Goal: Information Seeking & Learning: Learn about a topic

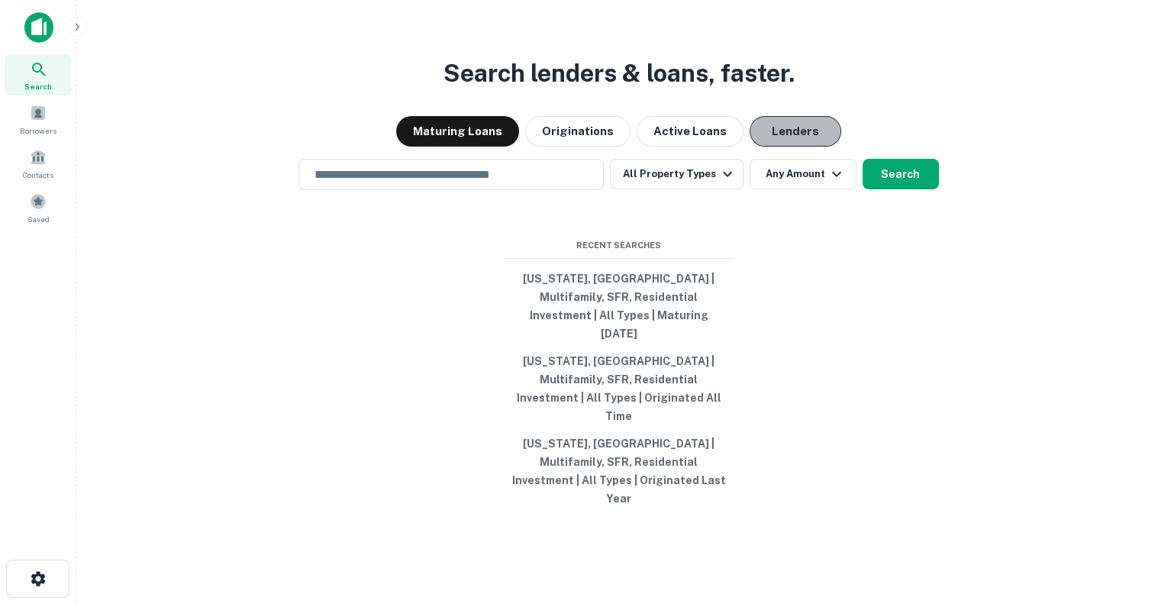
click at [803, 147] on button "Lenders" at bounding box center [795, 131] width 92 height 31
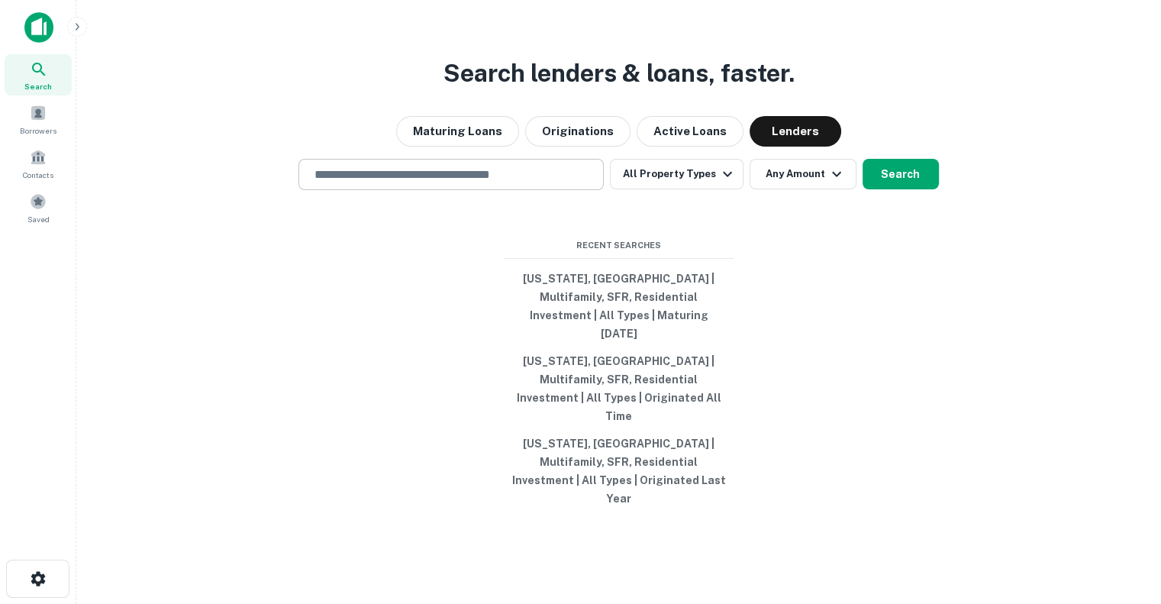
click at [558, 183] on input "text" at bounding box center [451, 175] width 292 height 18
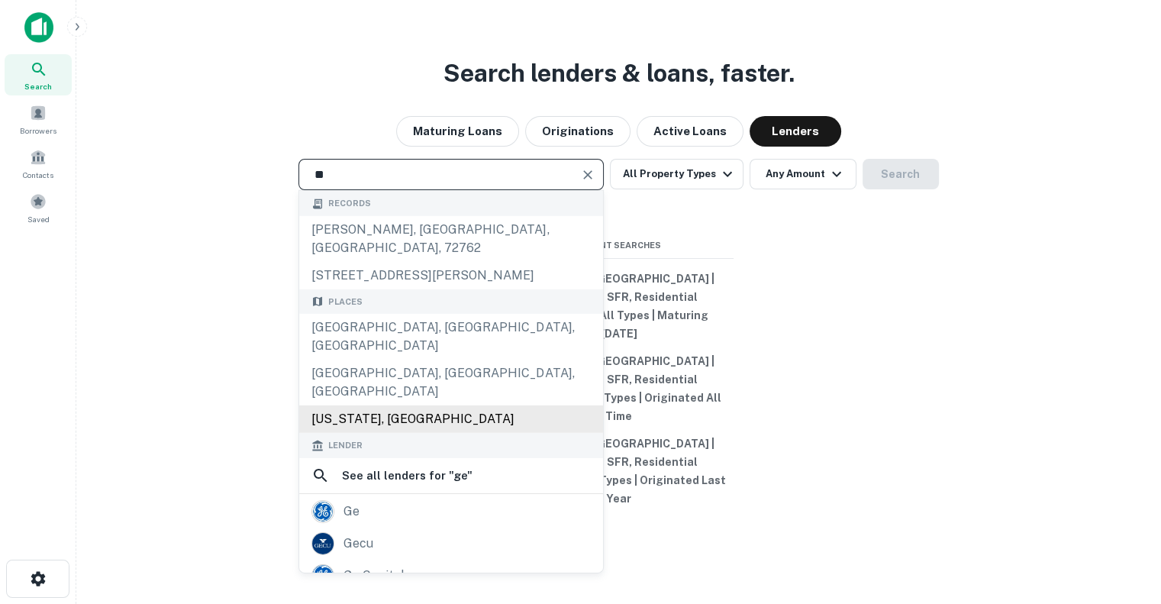
click at [410, 405] on div "Georgia, USA" at bounding box center [451, 418] width 304 height 27
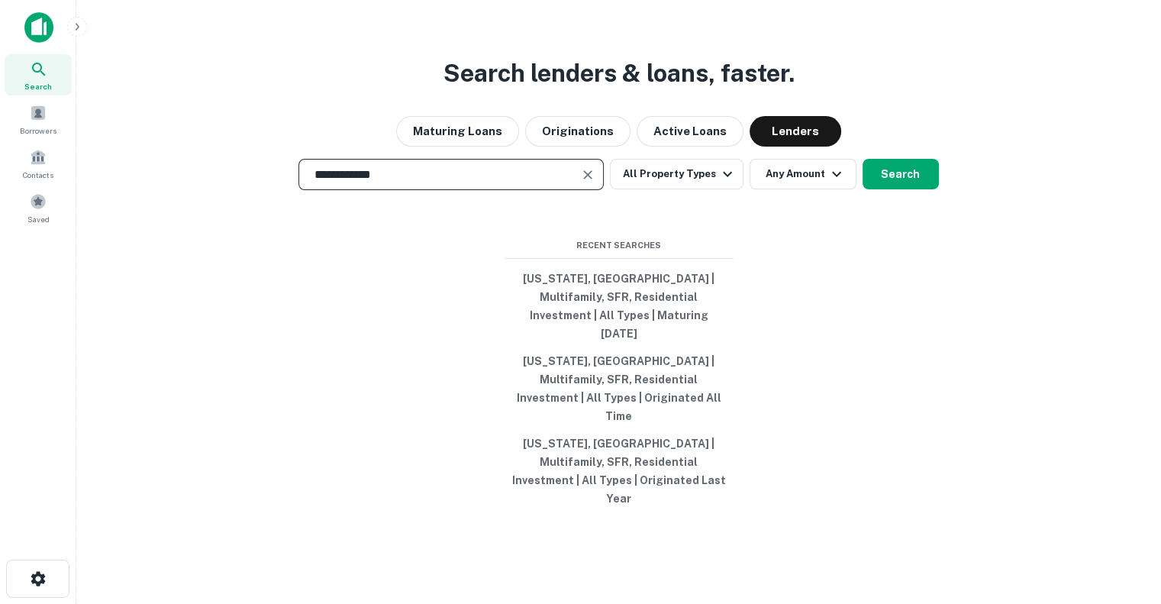
type input "**********"
click at [604, 220] on div "**********" at bounding box center [619, 339] width 1060 height 604
click at [700, 189] on button "All Property Types" at bounding box center [676, 174] width 133 height 31
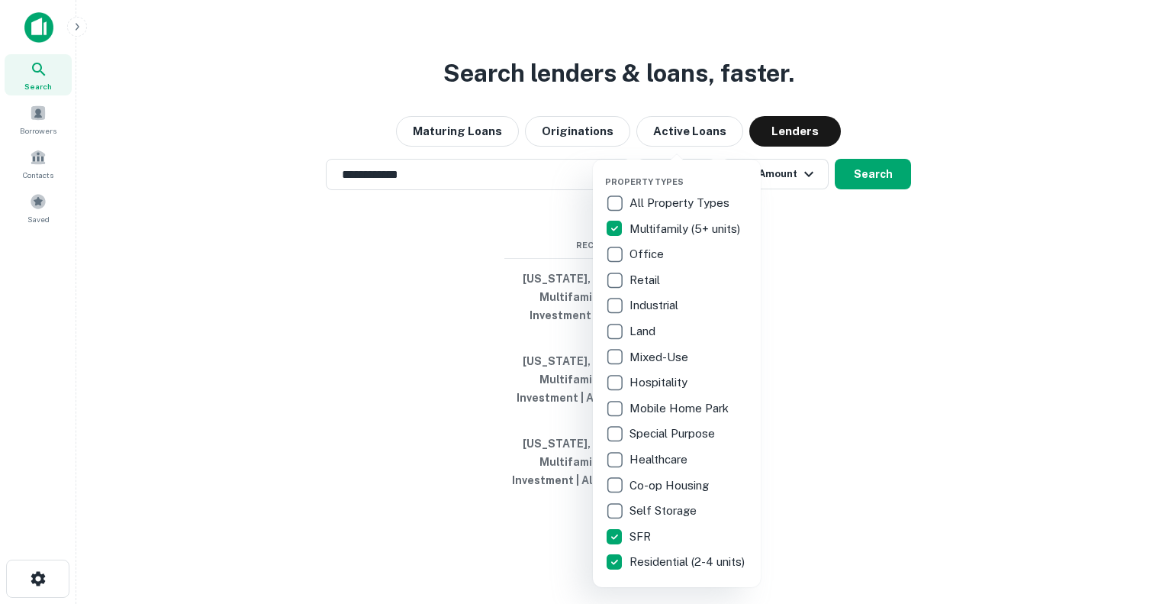
click at [803, 296] on div at bounding box center [586, 302] width 1172 height 604
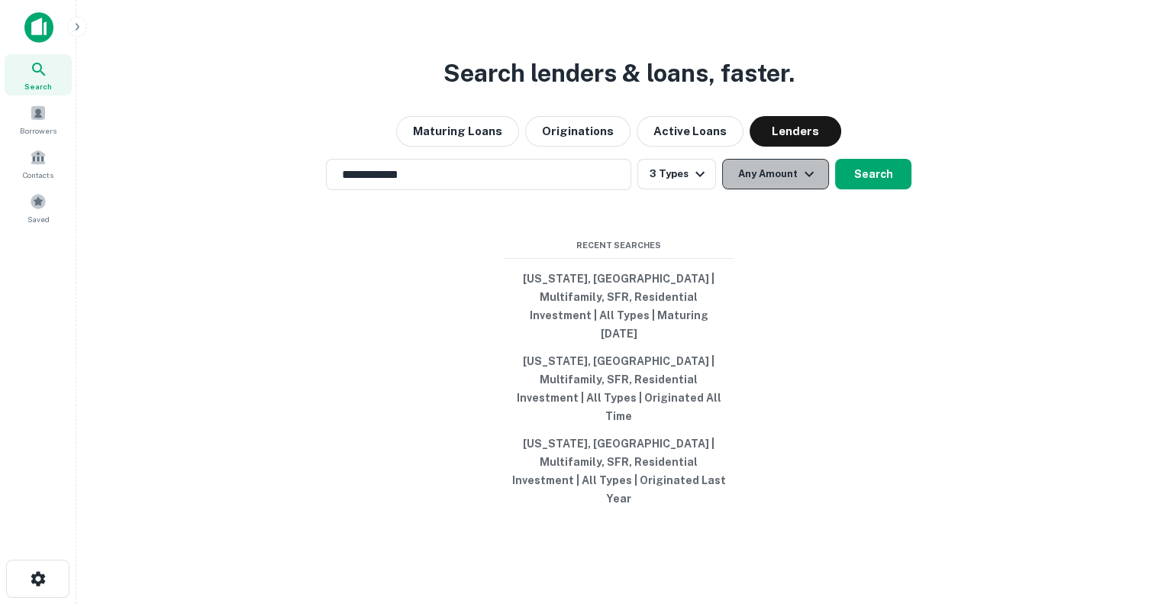
click at [800, 183] on icon "button" at bounding box center [809, 174] width 18 height 18
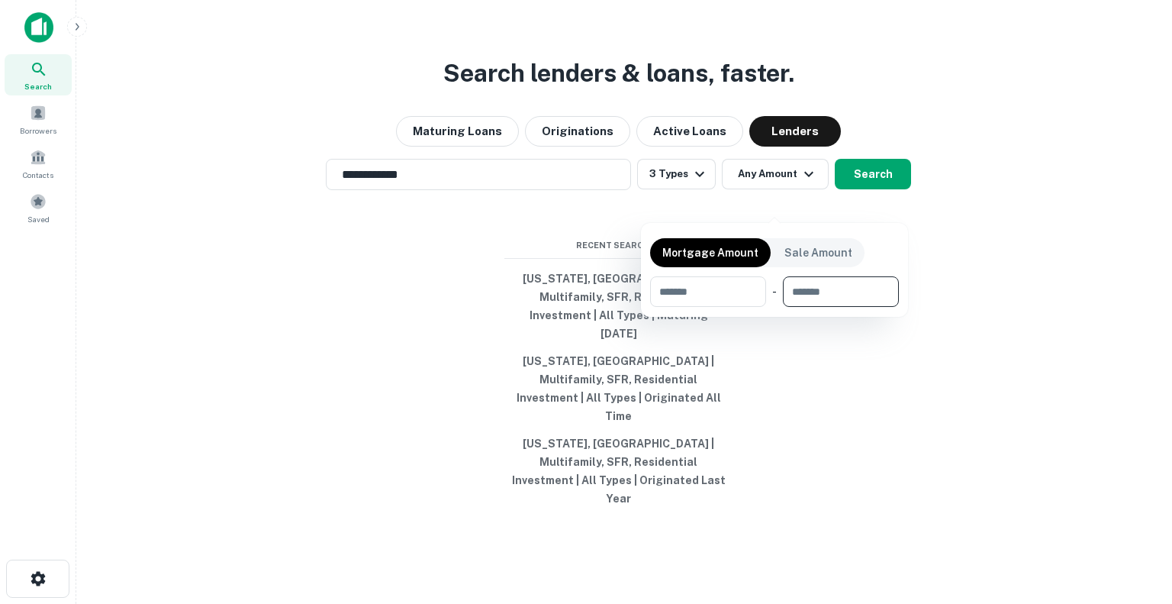
click at [849, 295] on input "number" at bounding box center [835, 291] width 105 height 31
click at [983, 274] on div at bounding box center [586, 302] width 1172 height 604
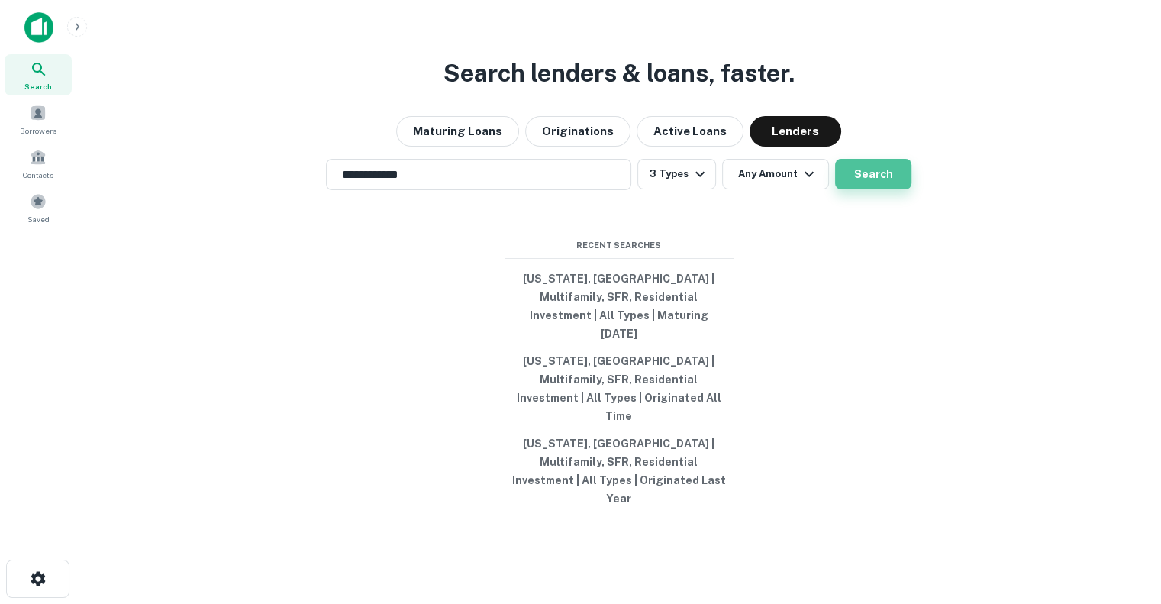
click at [879, 189] on button "Search" at bounding box center [873, 174] width 76 height 31
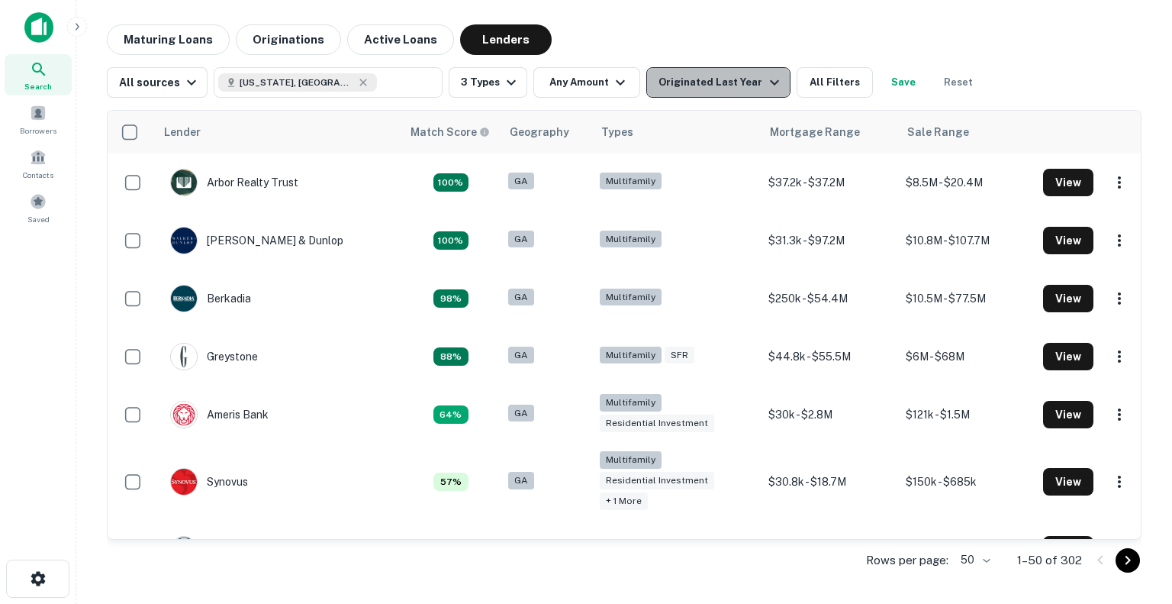
click at [765, 79] on icon "button" at bounding box center [774, 82] width 18 height 18
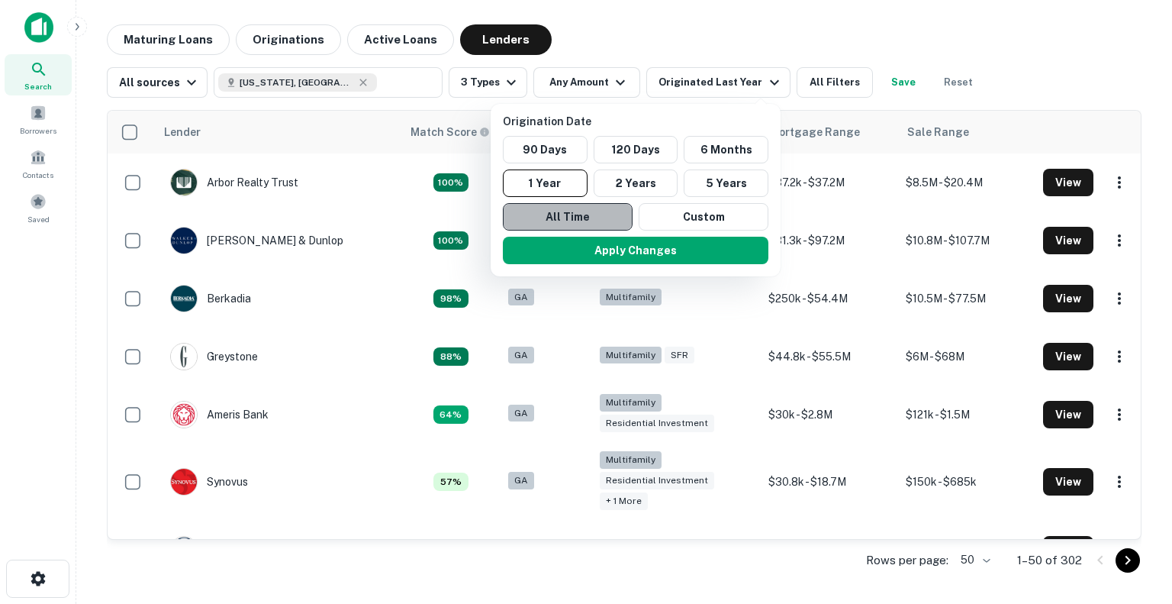
click at [600, 213] on button "All Time" at bounding box center [568, 216] width 130 height 27
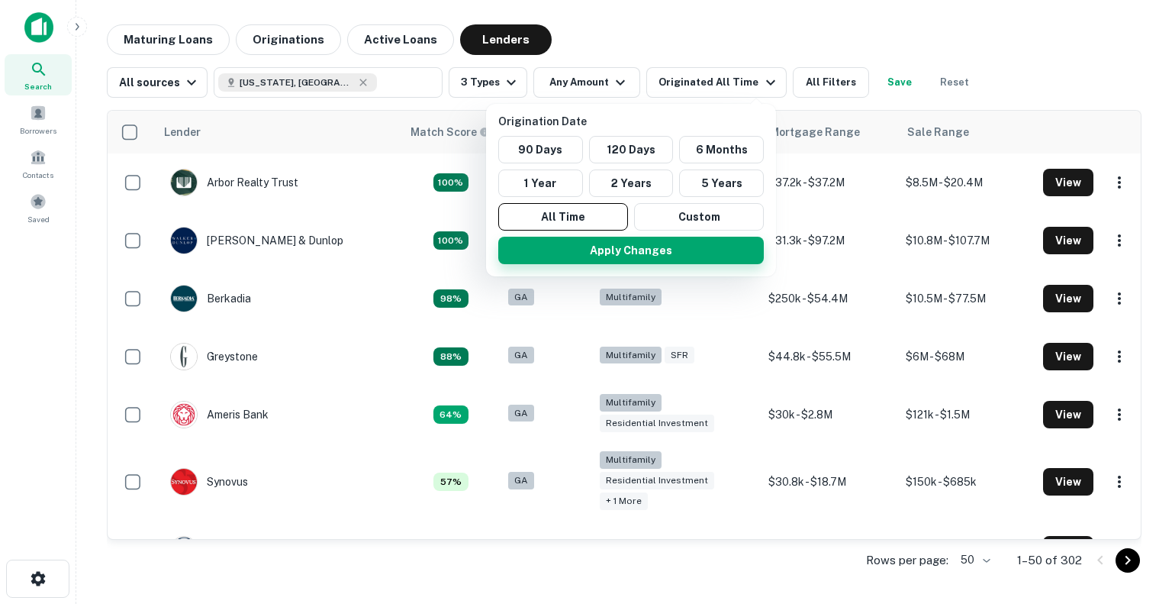
click at [628, 256] on button "Apply Changes" at bounding box center [631, 250] width 266 height 27
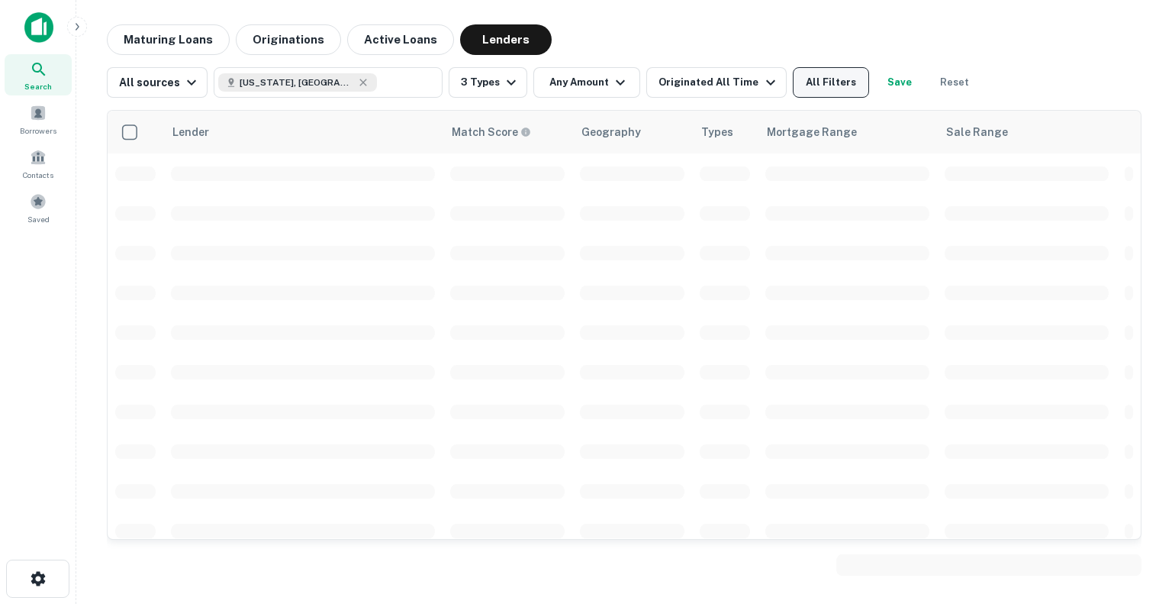
click at [824, 79] on button "All Filters" at bounding box center [831, 82] width 76 height 31
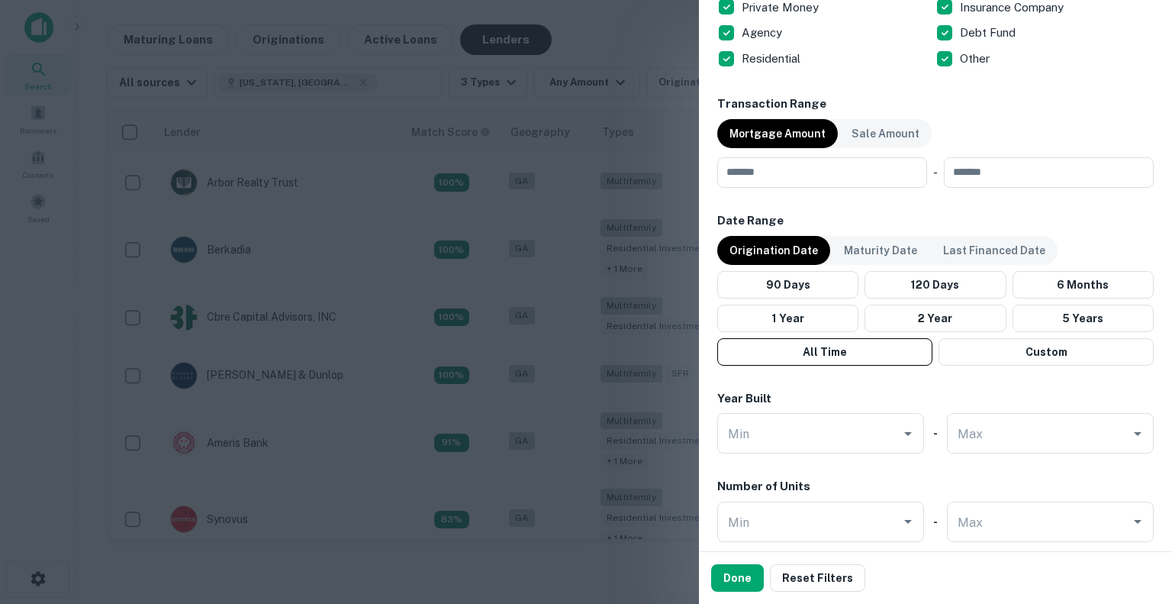
scroll to position [727, 0]
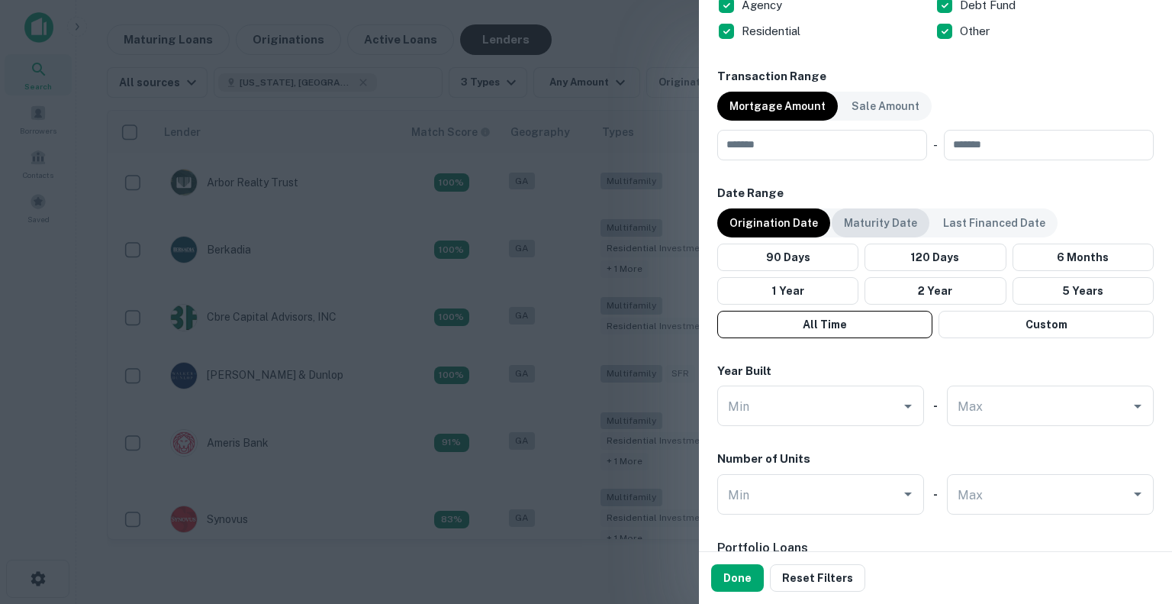
click at [852, 211] on div "Maturity Date" at bounding box center [881, 222] width 98 height 29
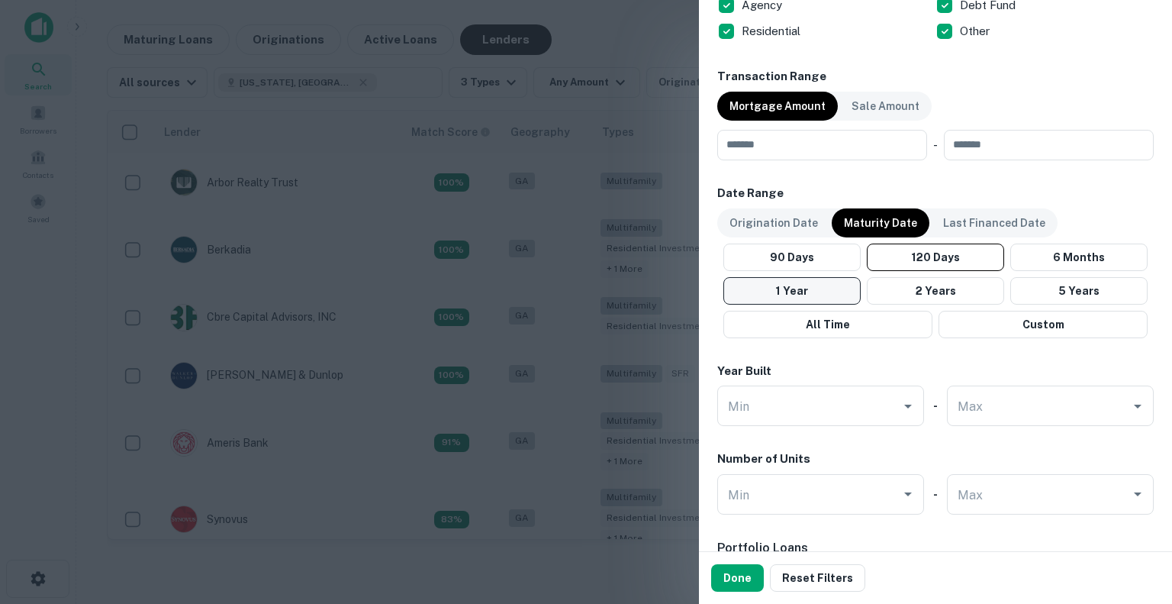
click at [804, 294] on button "1 Year" at bounding box center [791, 290] width 137 height 27
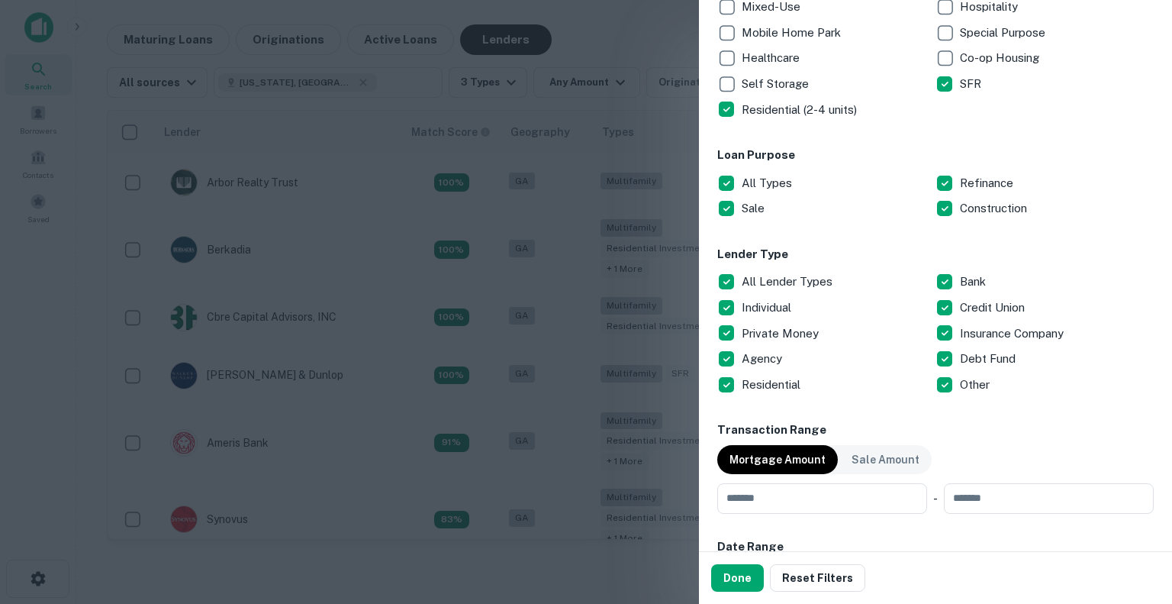
scroll to position [0, 0]
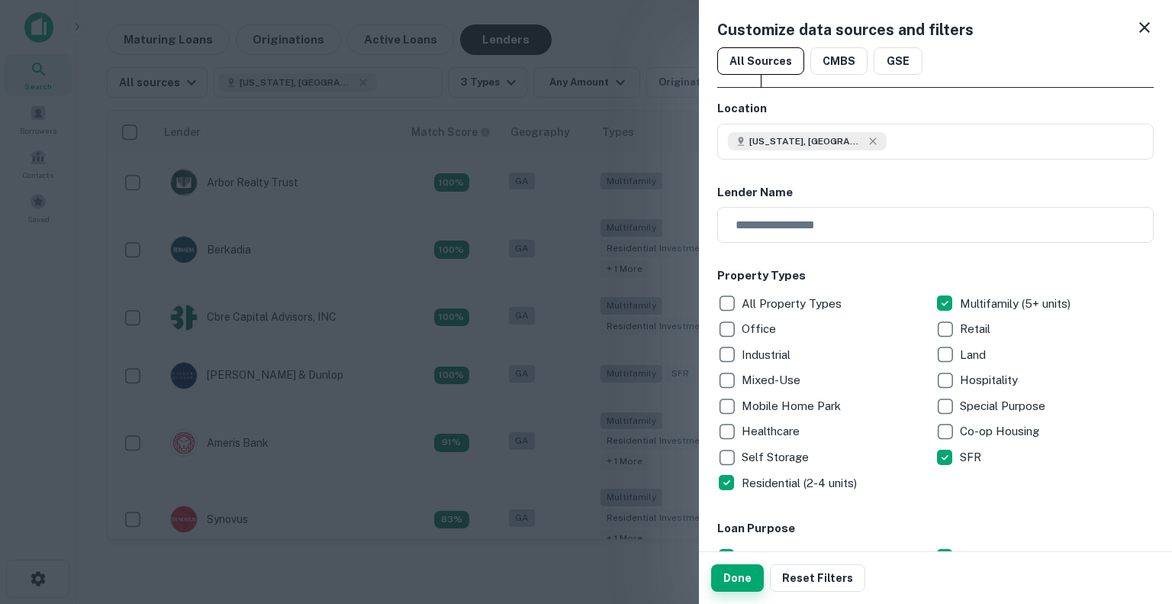
click at [742, 581] on button "Done" at bounding box center [737, 577] width 53 height 27
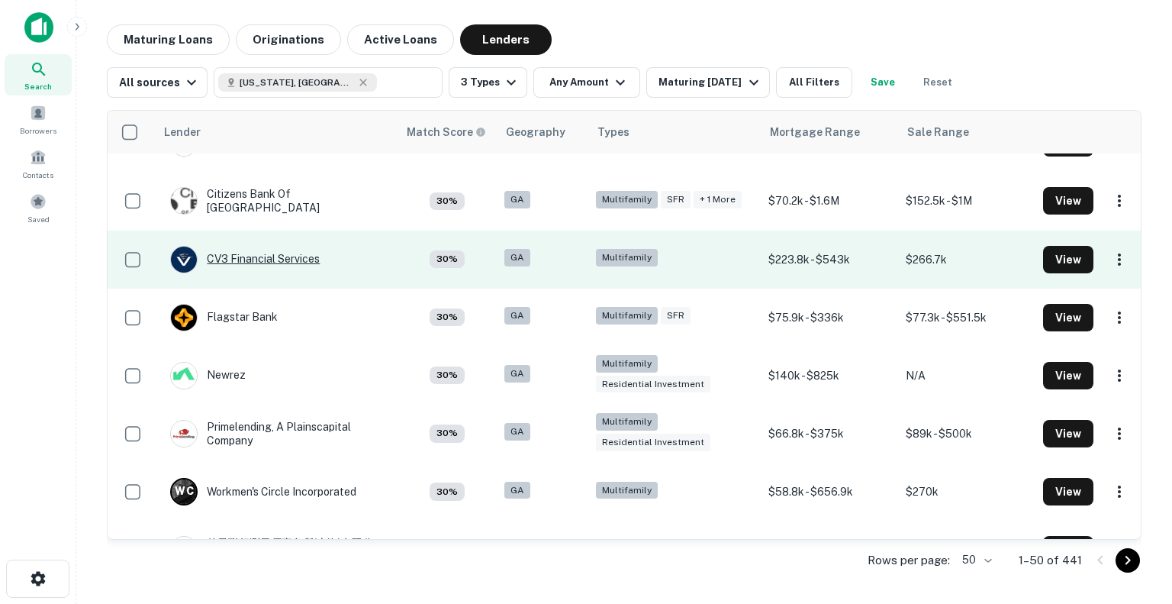
scroll to position [2408, 0]
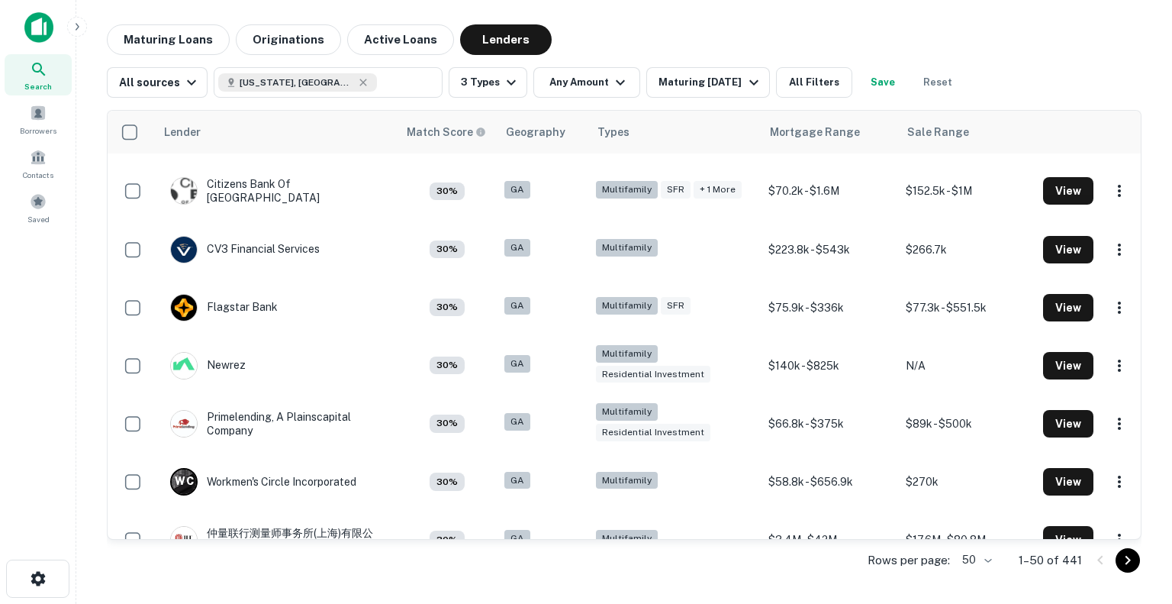
click at [894, 17] on main "Maturing Loans Originations Active Loans Lenders All sources Georgia, USA ​ 3 T…" at bounding box center [624, 302] width 1096 height 604
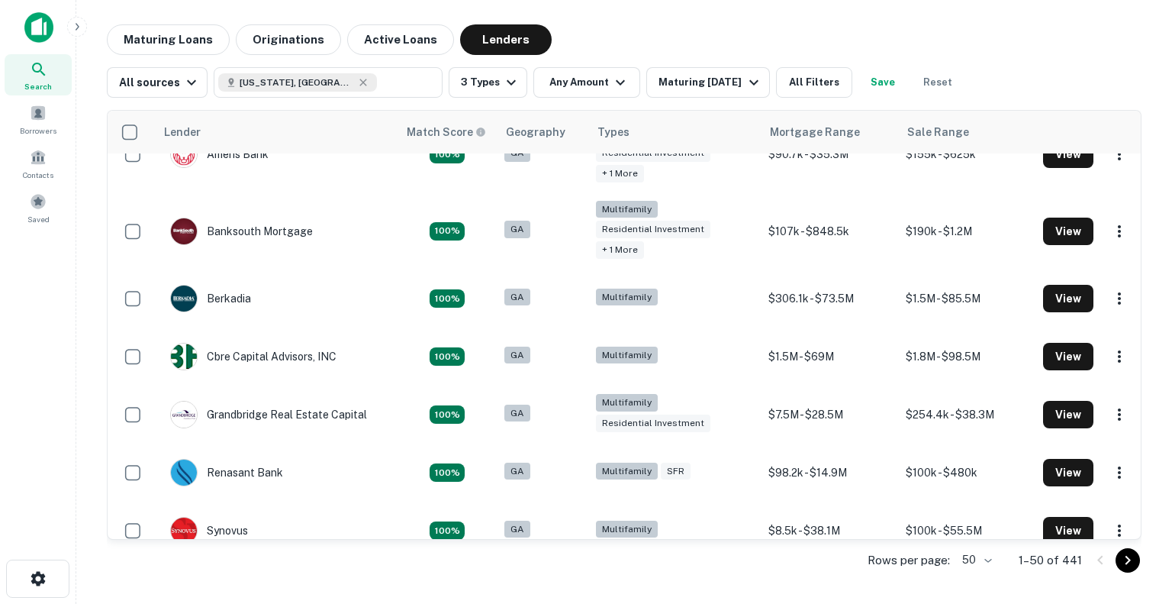
scroll to position [0, 0]
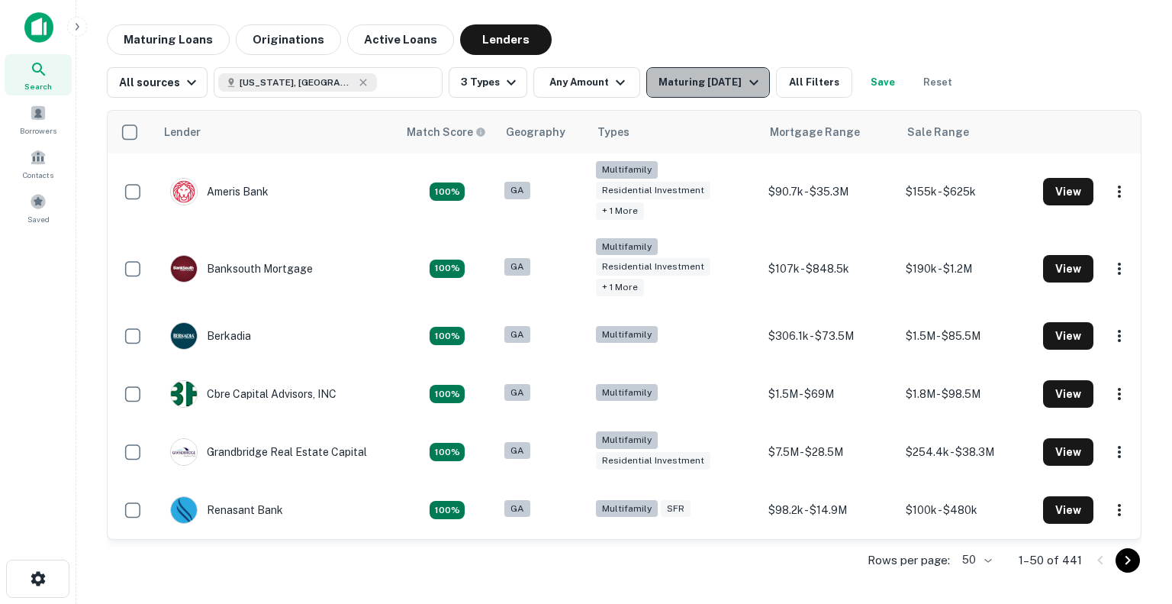
click at [749, 81] on icon "button" at bounding box center [754, 82] width 18 height 18
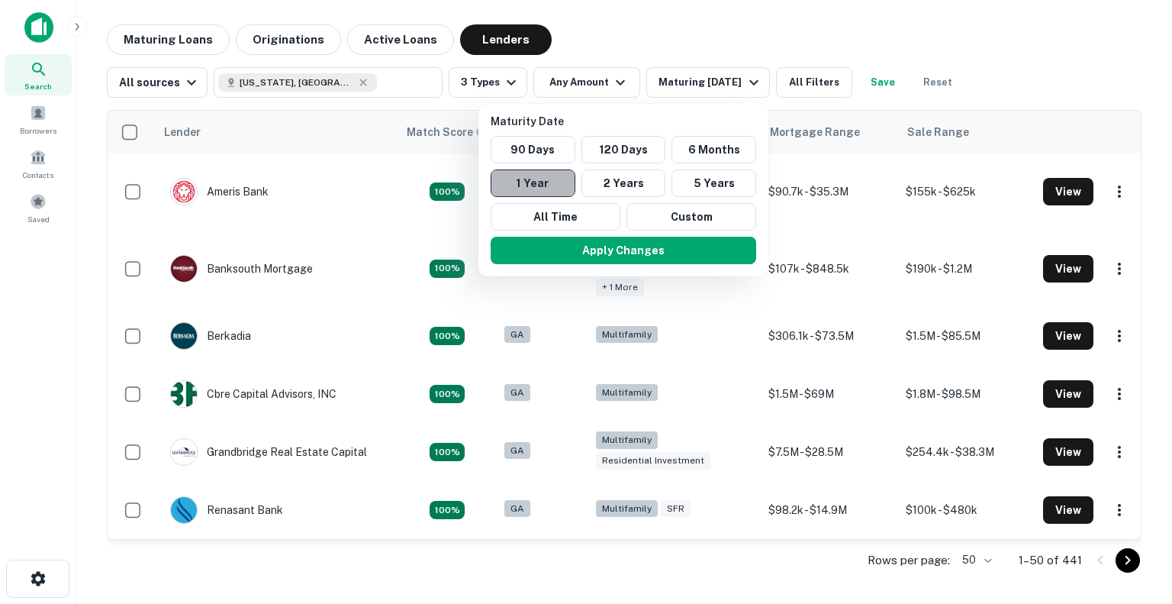
click at [555, 188] on button "1 Year" at bounding box center [533, 182] width 85 height 27
click at [885, 21] on div at bounding box center [586, 302] width 1172 height 604
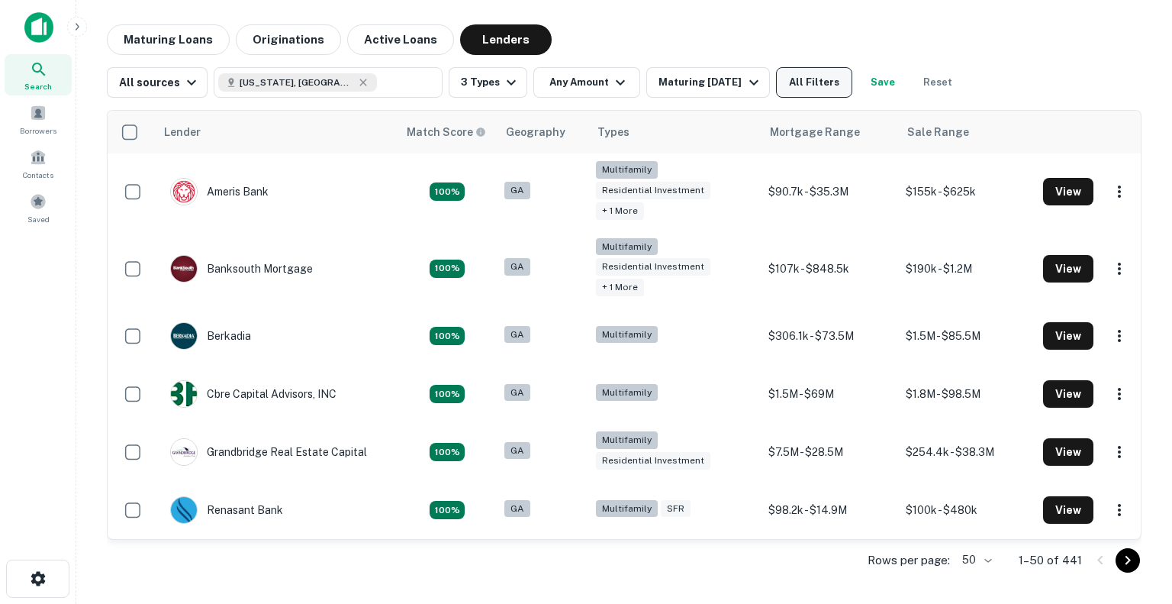
click at [803, 84] on button "All Filters" at bounding box center [814, 82] width 76 height 31
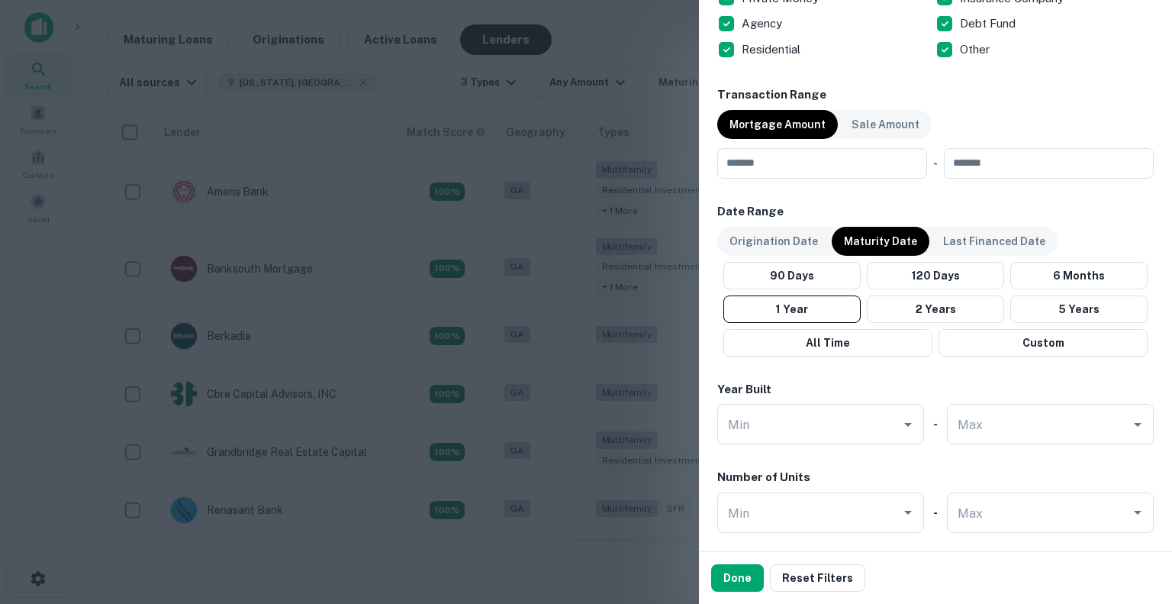
scroll to position [731, 0]
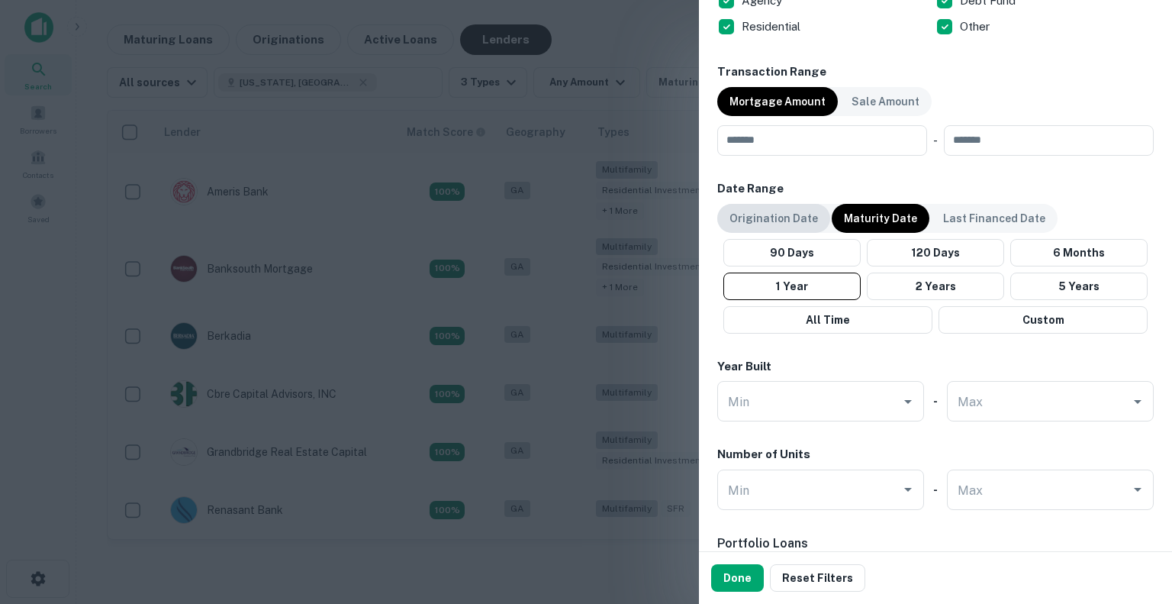
click at [798, 218] on p "Origination Date" at bounding box center [774, 218] width 89 height 17
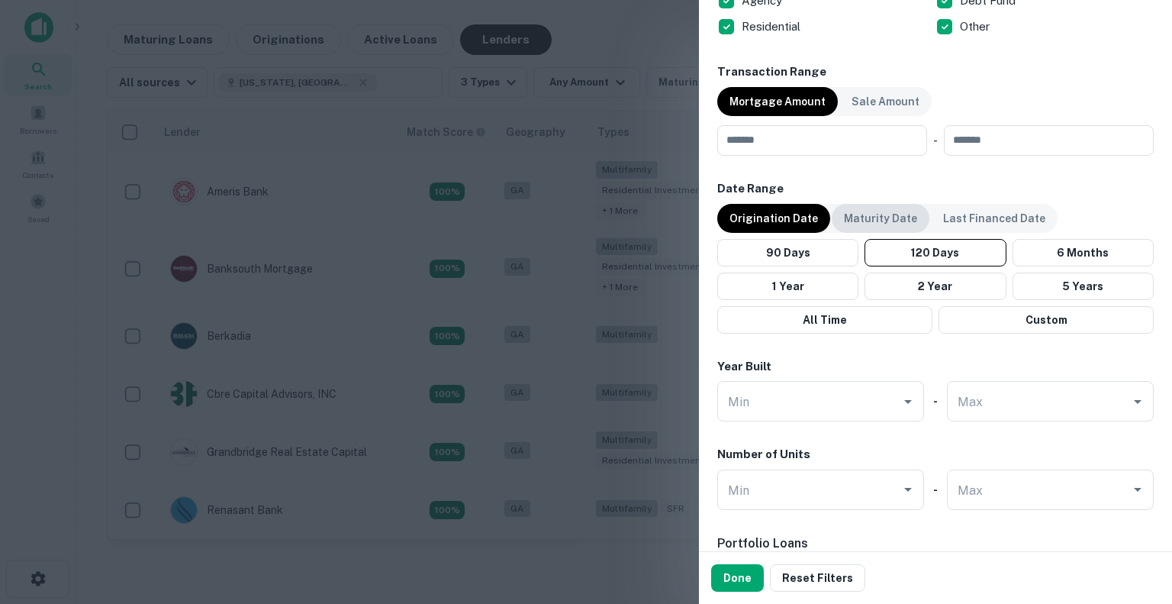
click at [888, 229] on div "Maturity Date" at bounding box center [881, 218] width 98 height 29
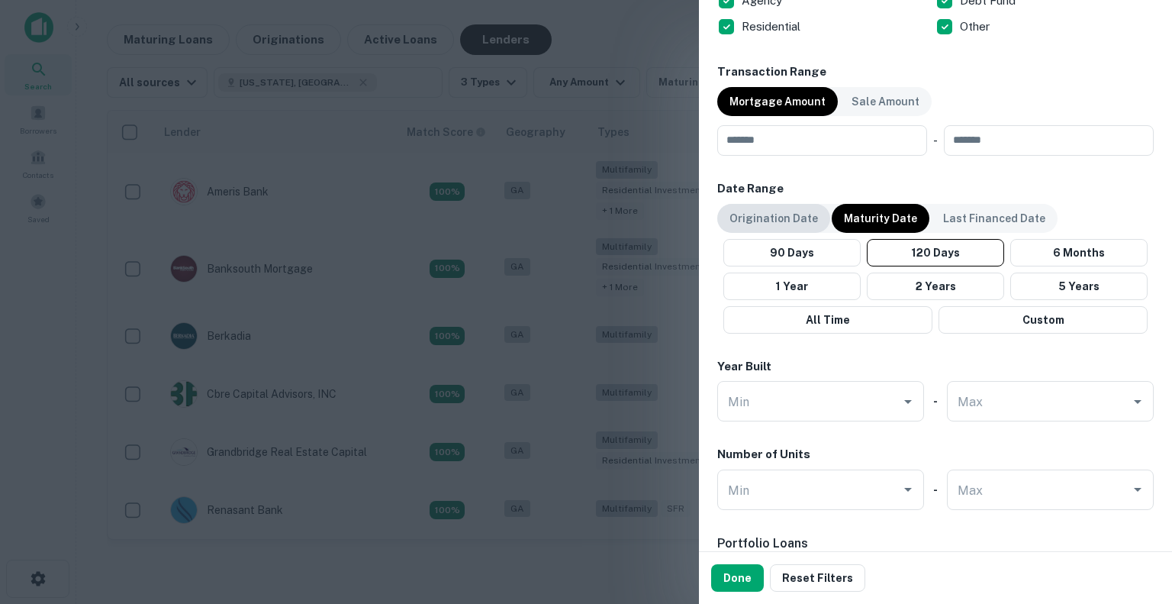
click at [788, 204] on div "Origination Date" at bounding box center [773, 218] width 113 height 29
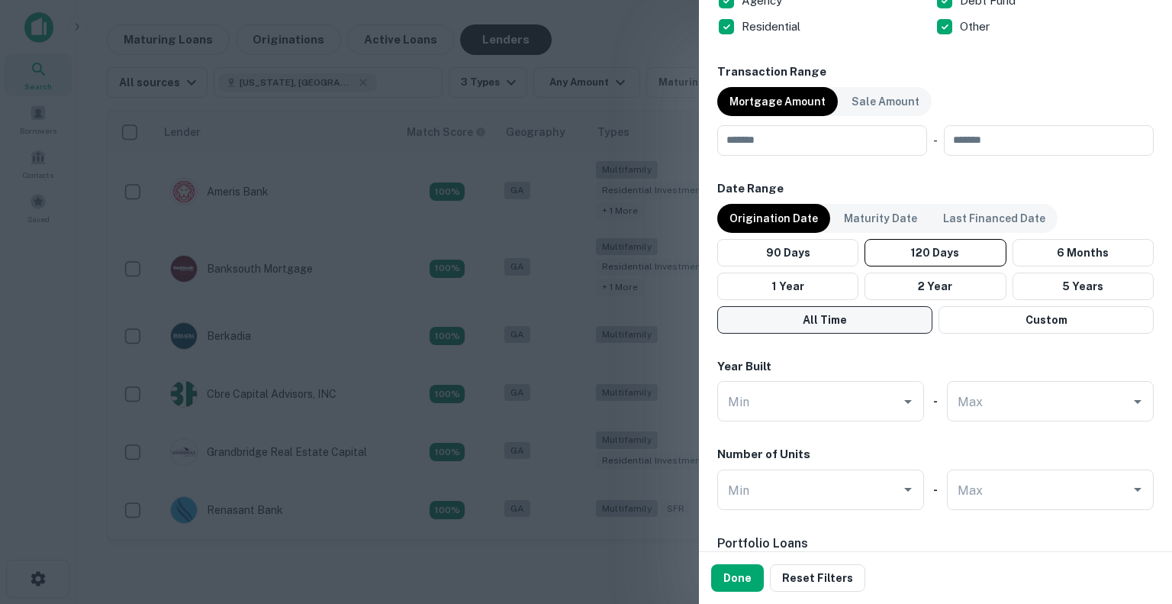
click at [845, 307] on button "All Time" at bounding box center [824, 319] width 215 height 27
click at [733, 578] on button "Done" at bounding box center [737, 577] width 53 height 27
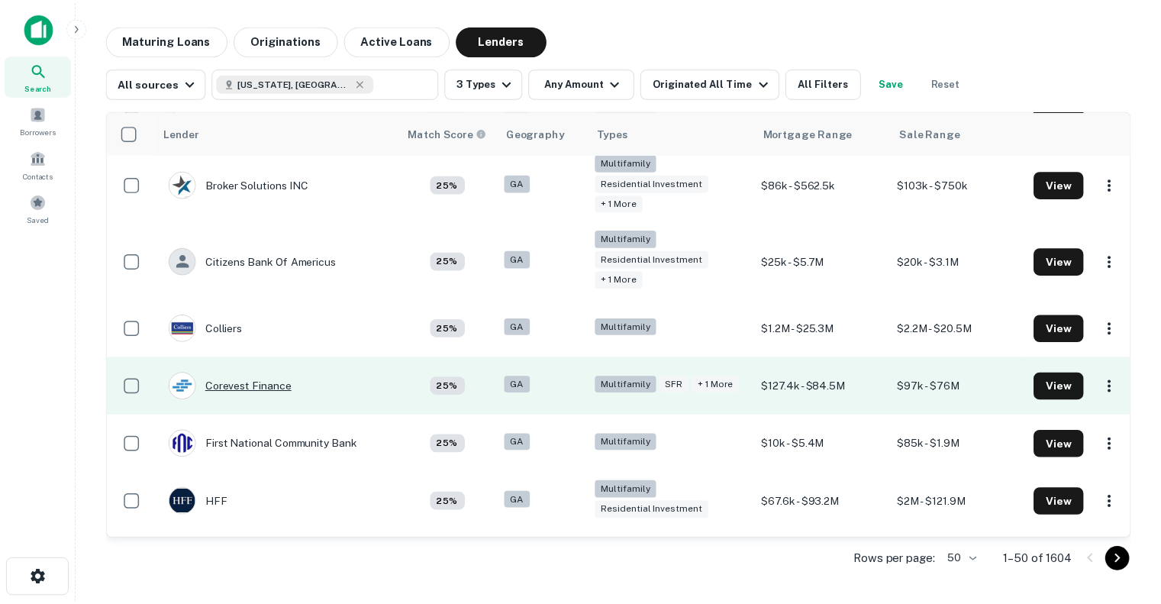
scroll to position [2090, 0]
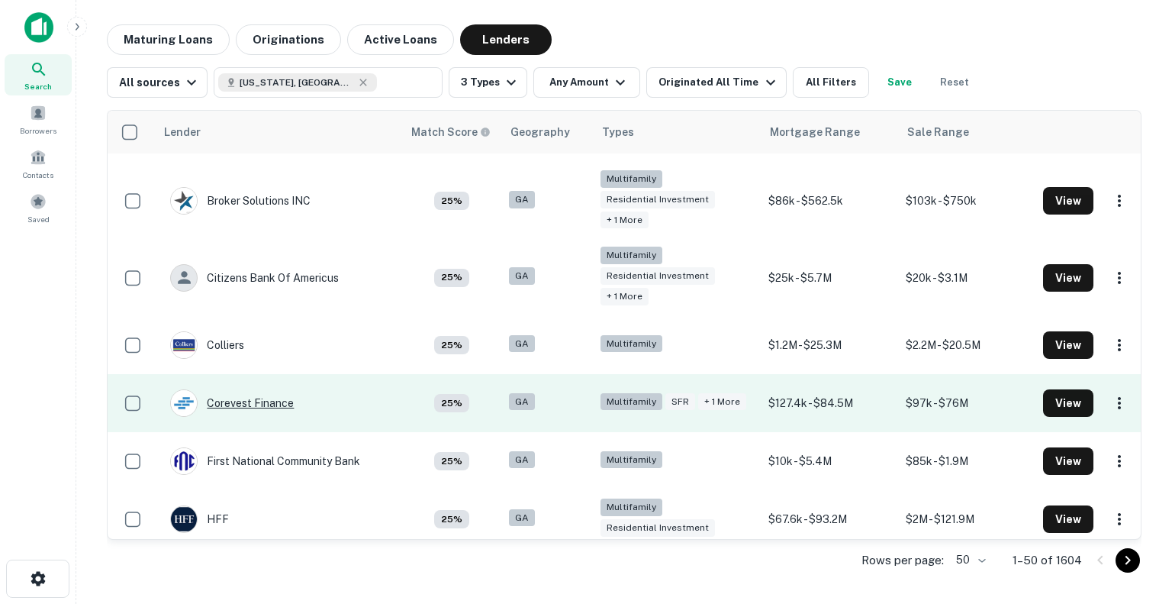
click at [259, 399] on div "Corevest Finance" at bounding box center [232, 402] width 124 height 27
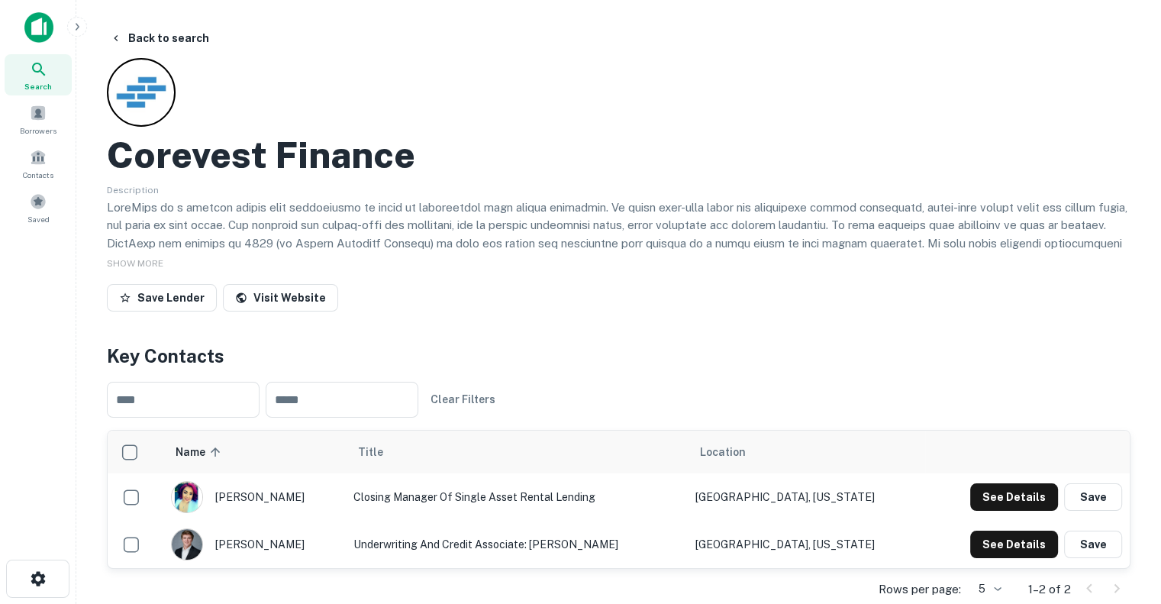
click at [929, 121] on div "Corevest Finance Description SHOW MORE Save Lender Visit Website" at bounding box center [618, 187] width 1023 height 259
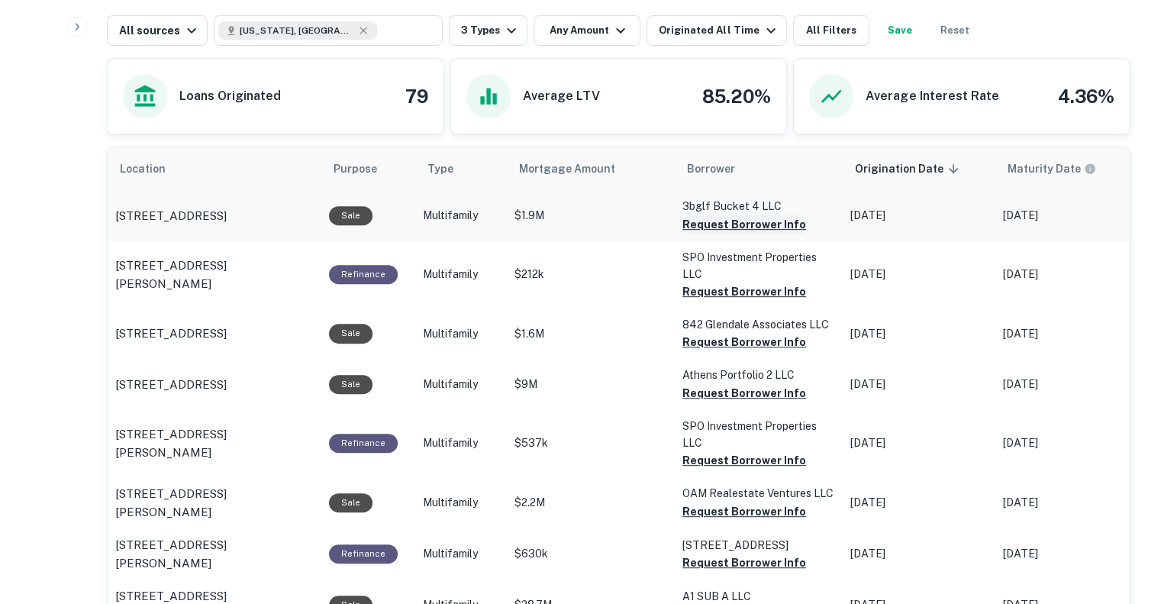
click at [741, 218] on button "Request Borrower Info" at bounding box center [744, 224] width 124 height 18
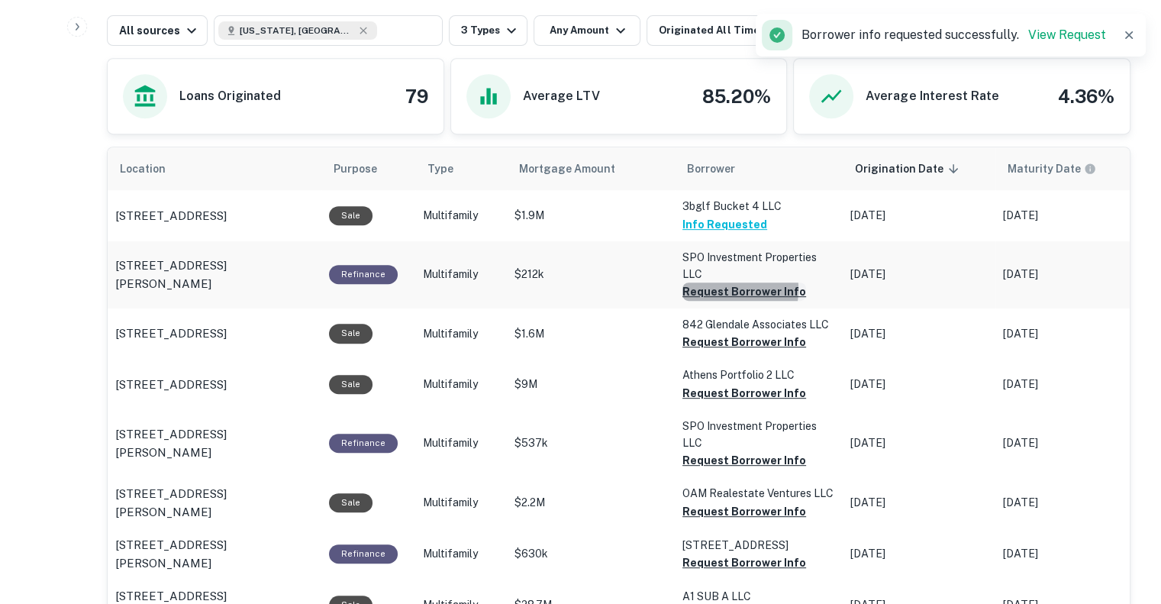
click at [714, 288] on button "Request Borrower Info" at bounding box center [744, 291] width 124 height 18
click at [710, 301] on button "Request Borrower Info" at bounding box center [718, 291] width 73 height 18
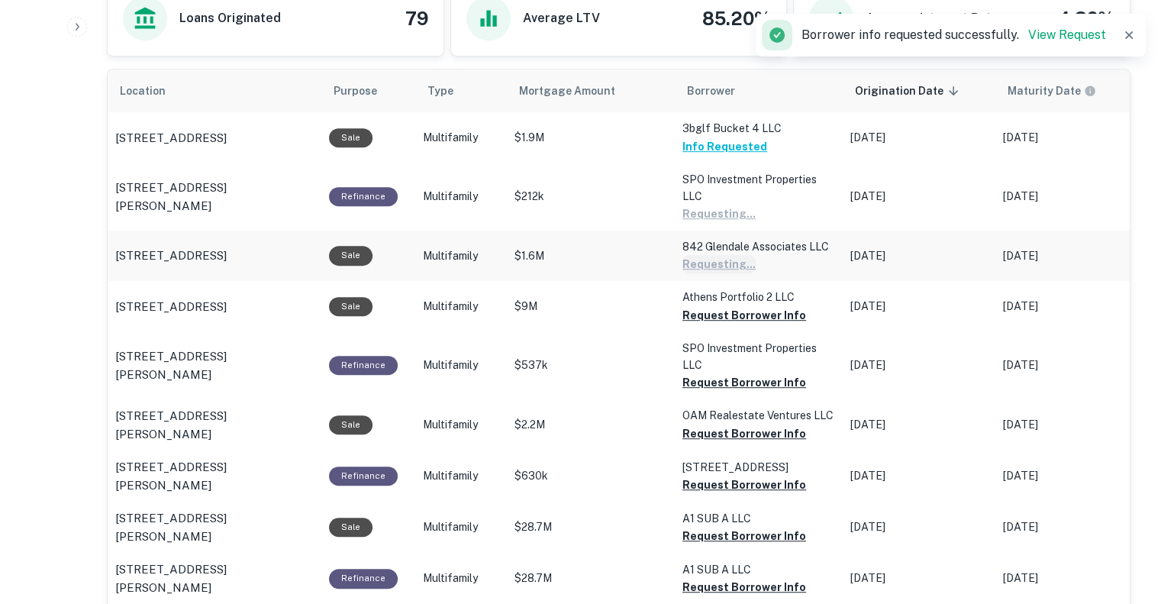
scroll to position [751, 0]
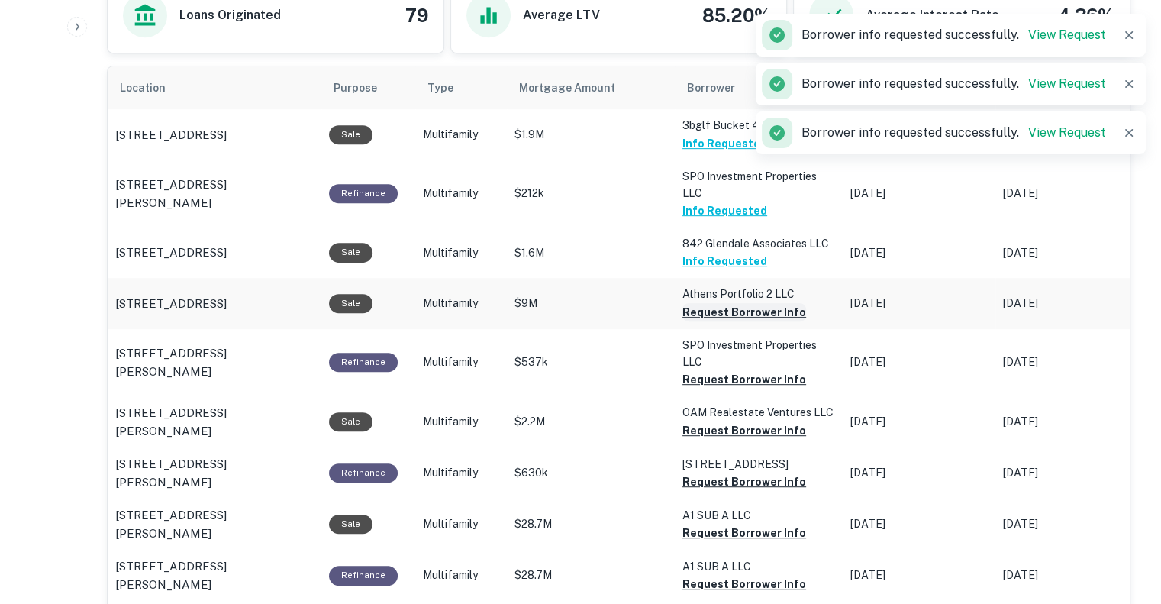
click at [710, 311] on button "Request Borrower Info" at bounding box center [744, 312] width 124 height 18
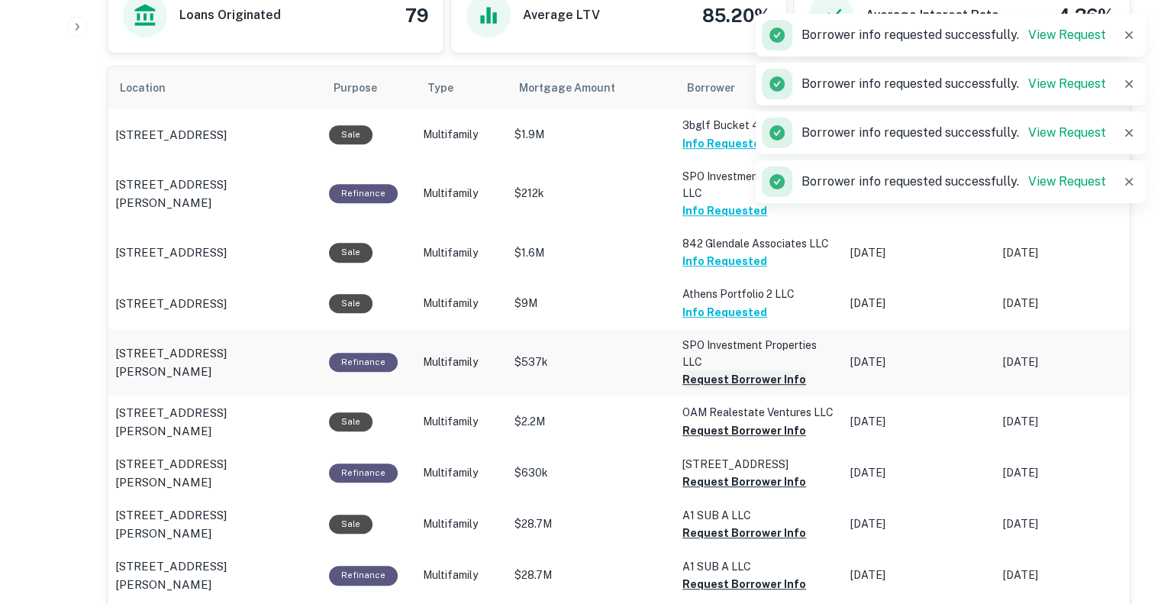
click at [701, 375] on button "Request Borrower Info" at bounding box center [744, 379] width 124 height 18
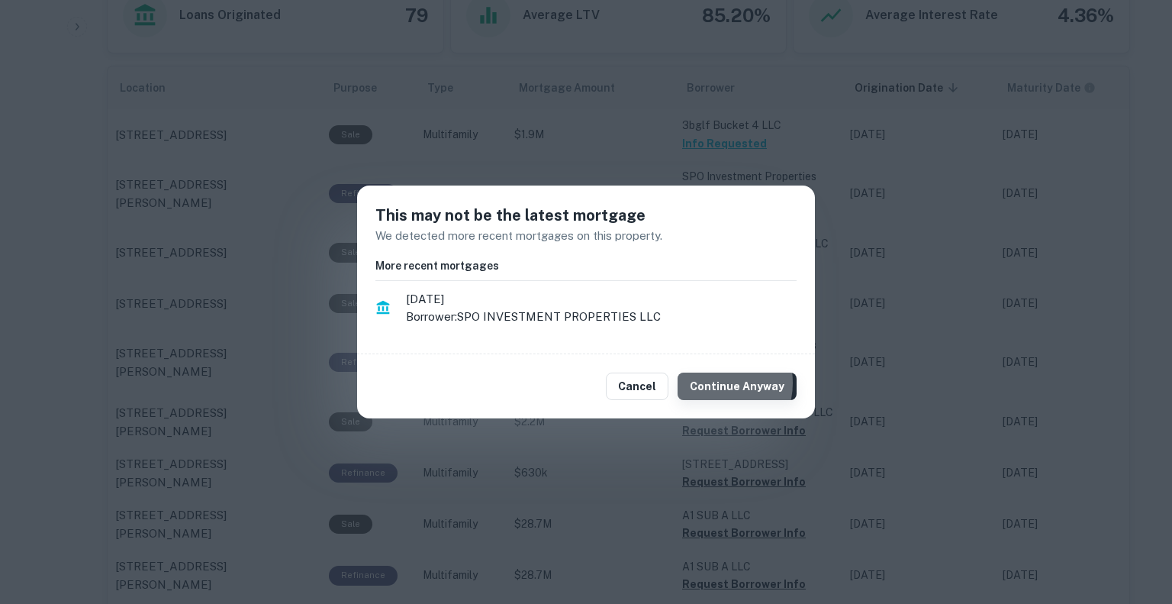
click at [717, 383] on button "Continue Anyway" at bounding box center [737, 385] width 119 height 27
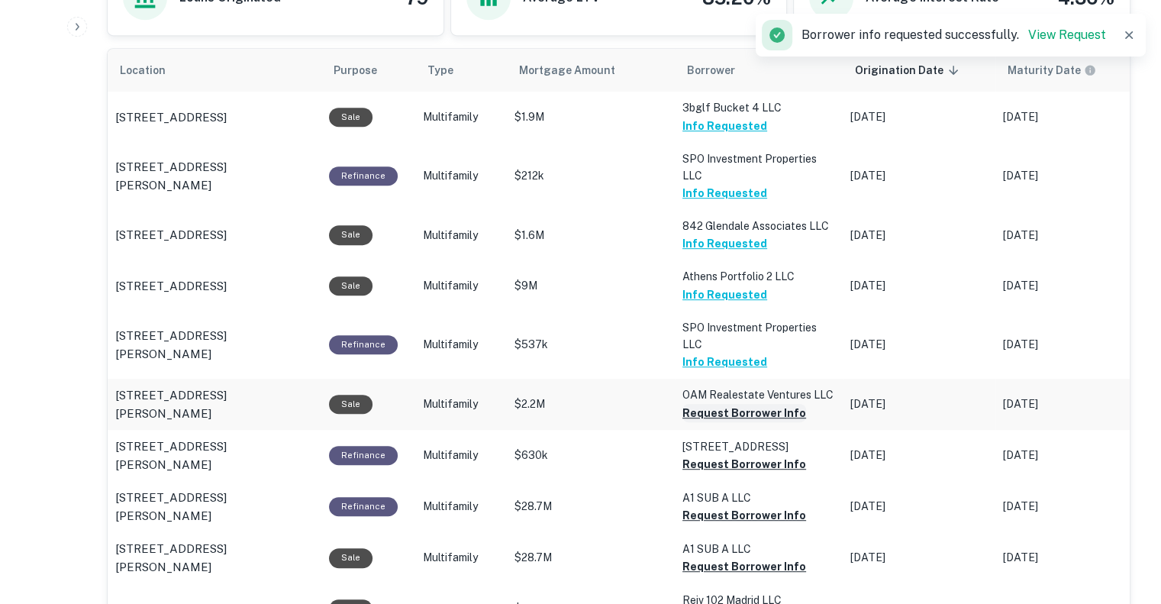
scroll to position [768, 0]
click at [736, 410] on button "Request Borrower Info" at bounding box center [744, 413] width 124 height 18
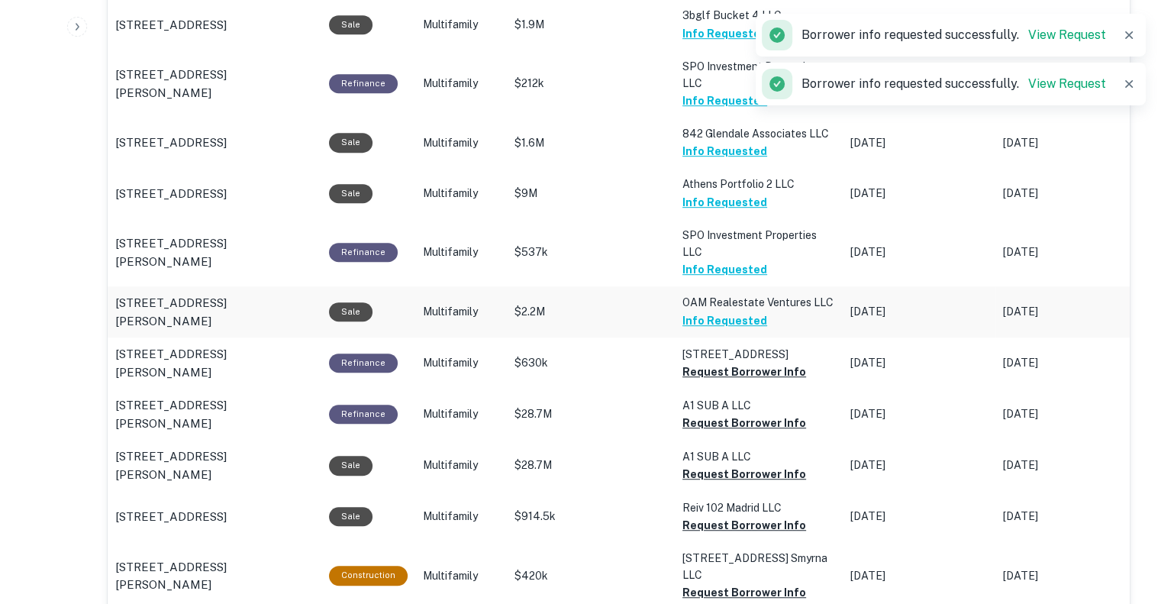
scroll to position [875, 0]
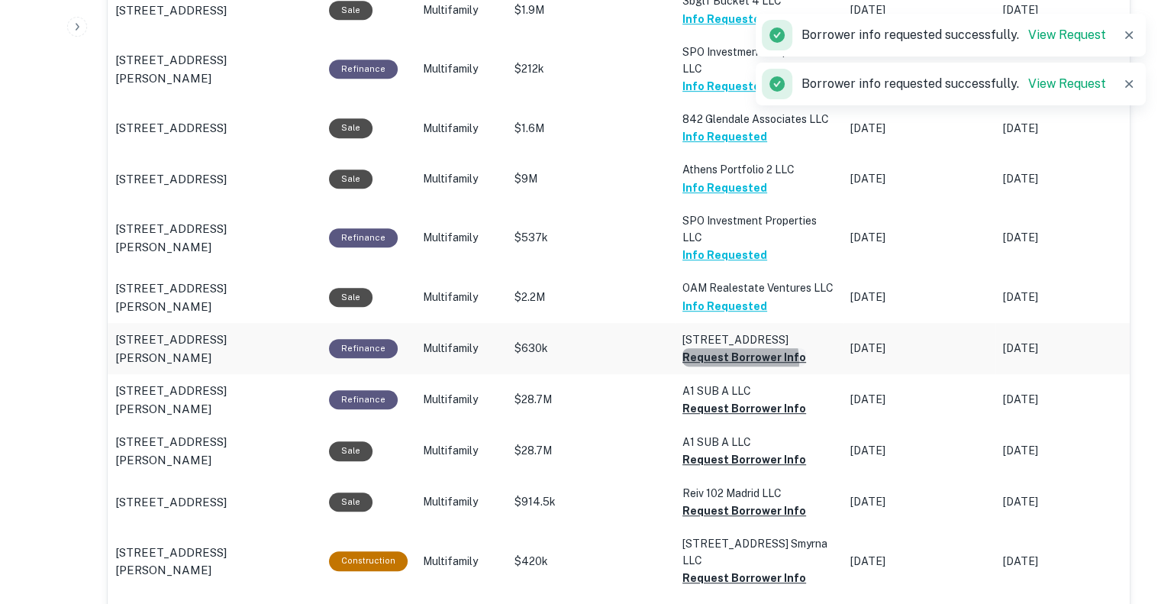
click at [732, 366] on button "Request Borrower Info" at bounding box center [744, 357] width 124 height 18
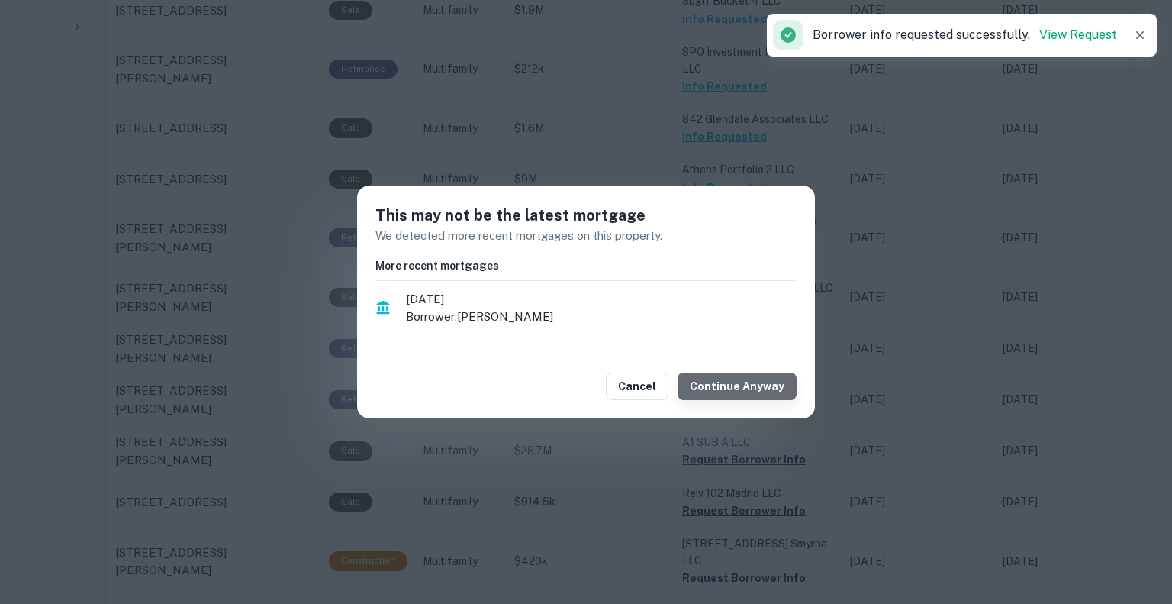
click at [743, 391] on button "Continue Anyway" at bounding box center [737, 385] width 119 height 27
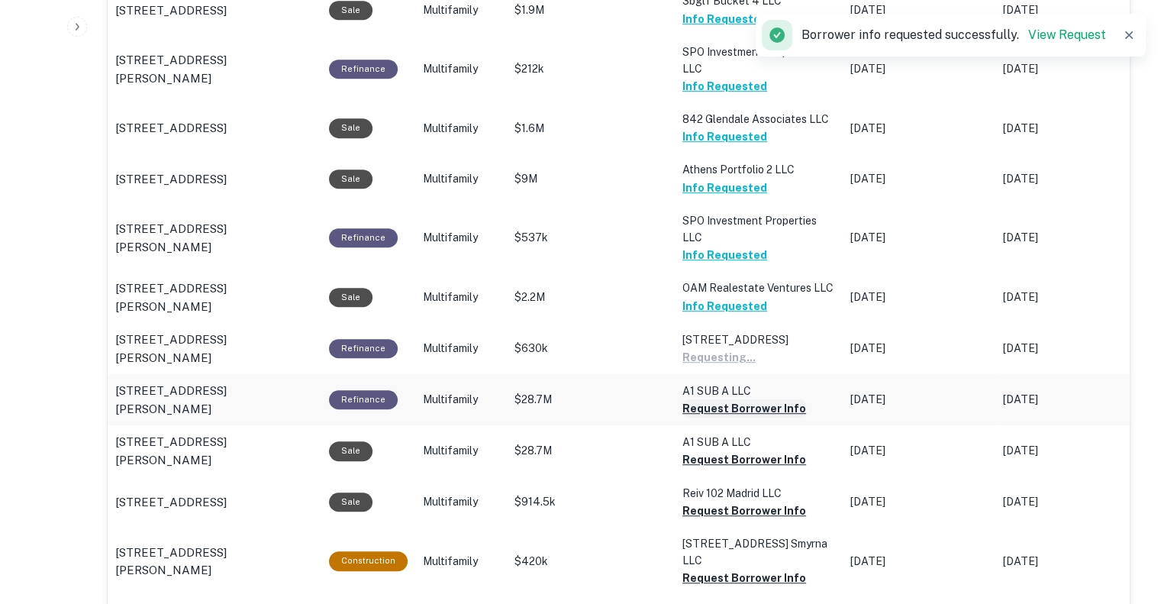
click at [731, 366] on button "Request Borrower Info" at bounding box center [718, 357] width 73 height 18
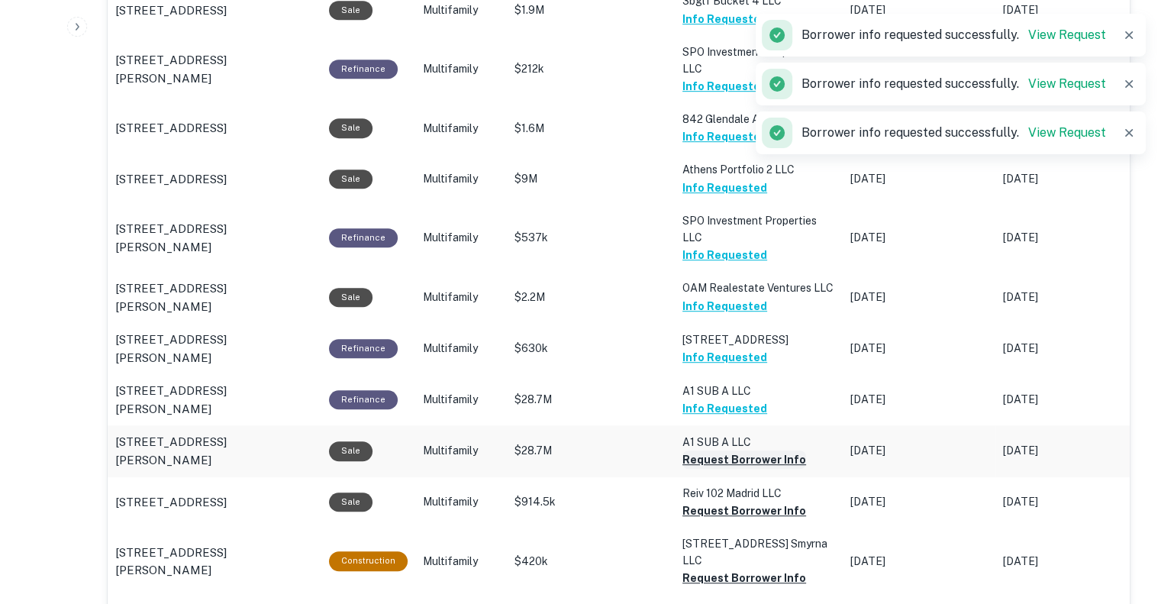
click at [733, 469] on button "Request Borrower Info" at bounding box center [744, 459] width 124 height 18
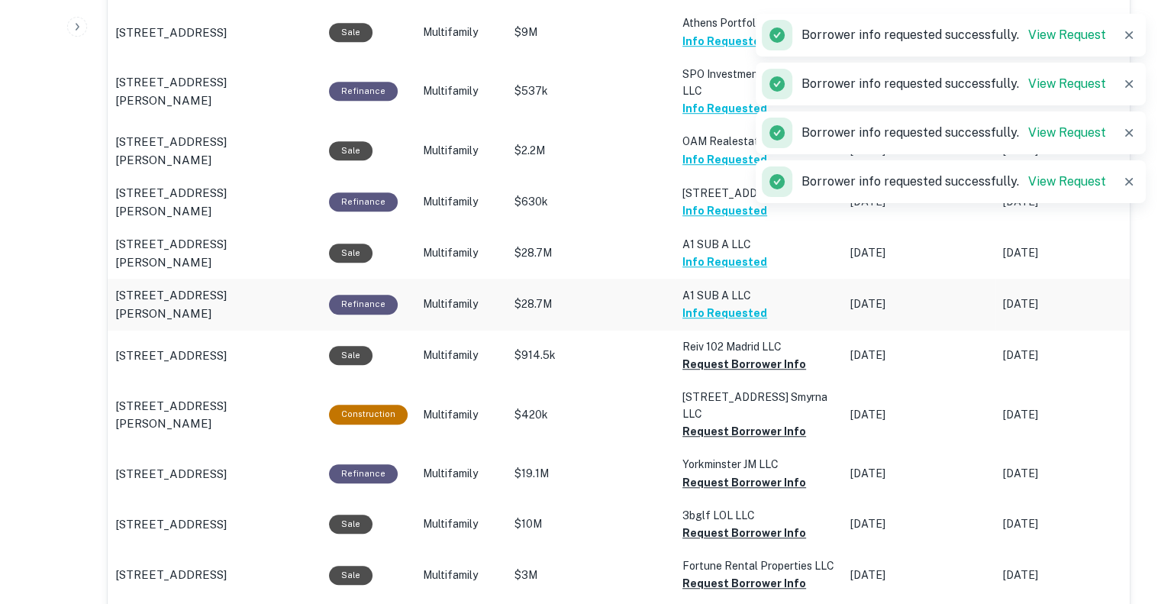
scroll to position [1050, 0]
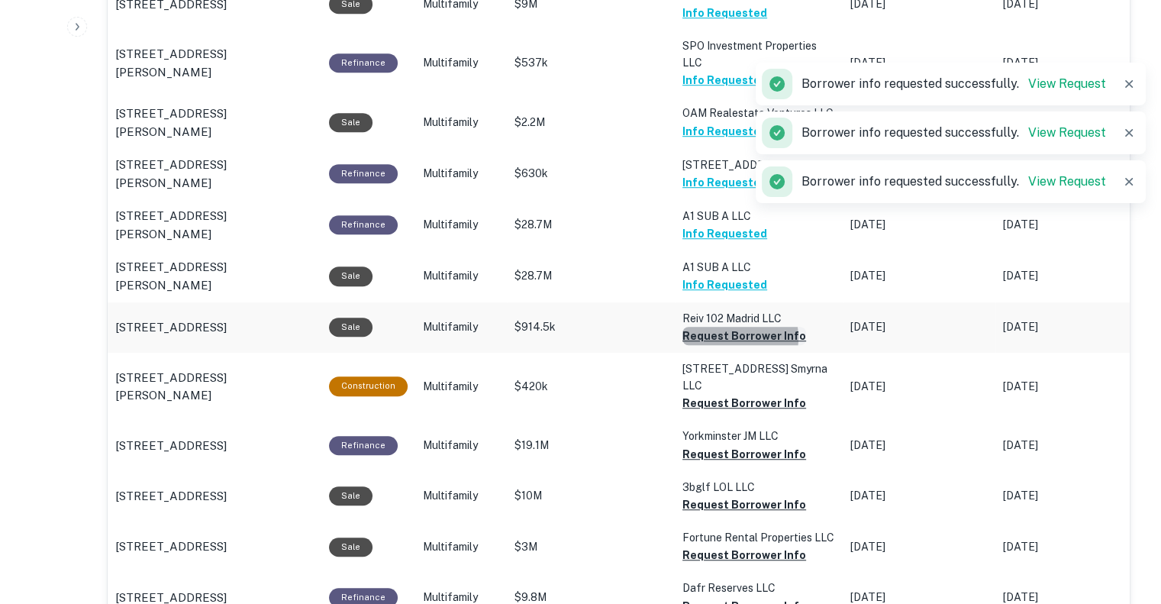
click at [730, 345] on button "Request Borrower Info" at bounding box center [744, 336] width 124 height 18
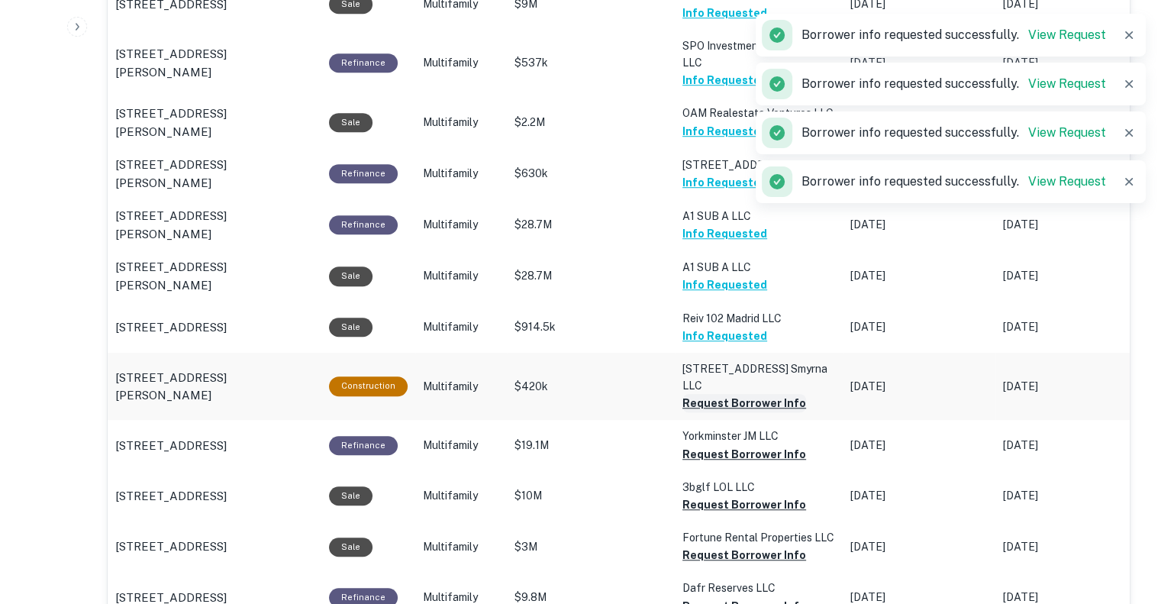
click at [730, 412] on button "Request Borrower Info" at bounding box center [744, 403] width 124 height 18
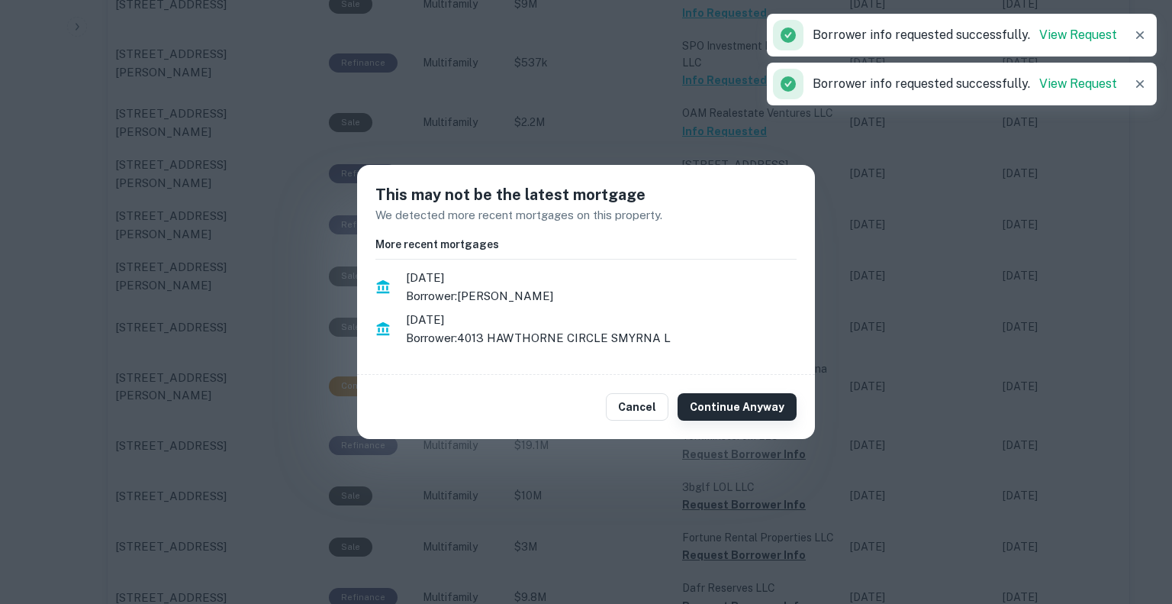
click at [733, 408] on button "Continue Anyway" at bounding box center [737, 406] width 119 height 27
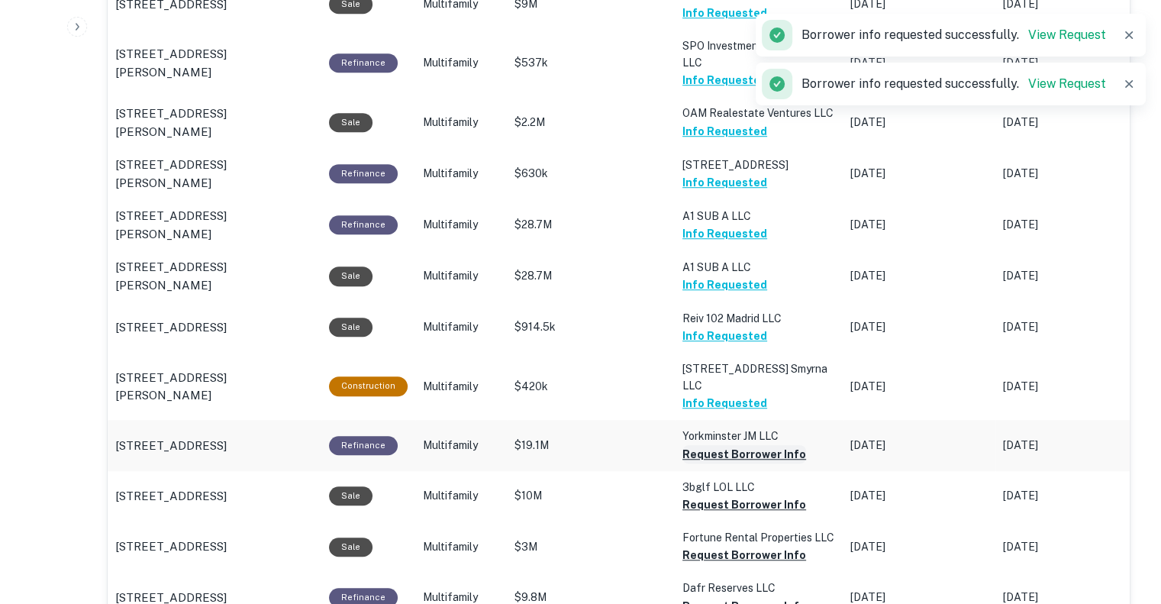
click at [719, 463] on button "Request Borrower Info" at bounding box center [744, 454] width 124 height 18
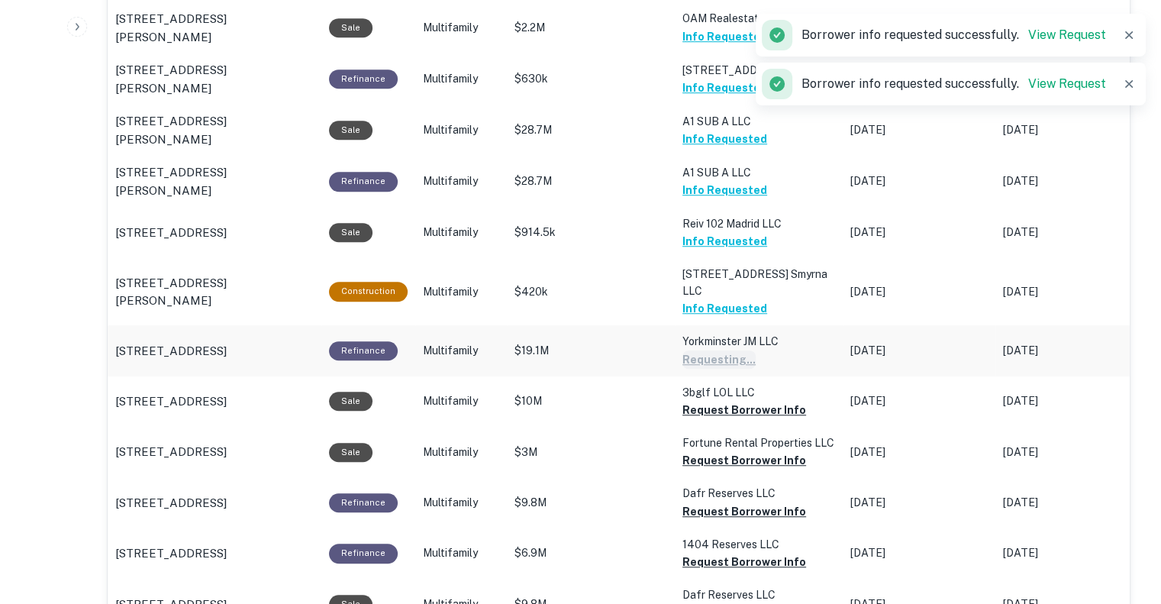
scroll to position [1147, 0]
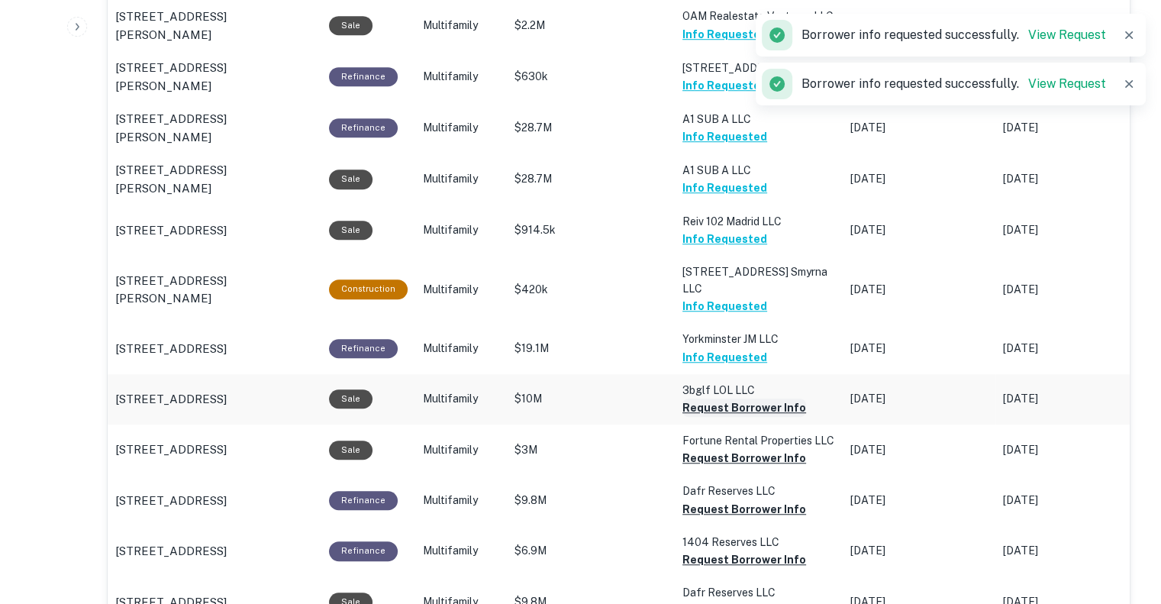
click at [720, 417] on button "Request Borrower Info" at bounding box center [744, 407] width 124 height 18
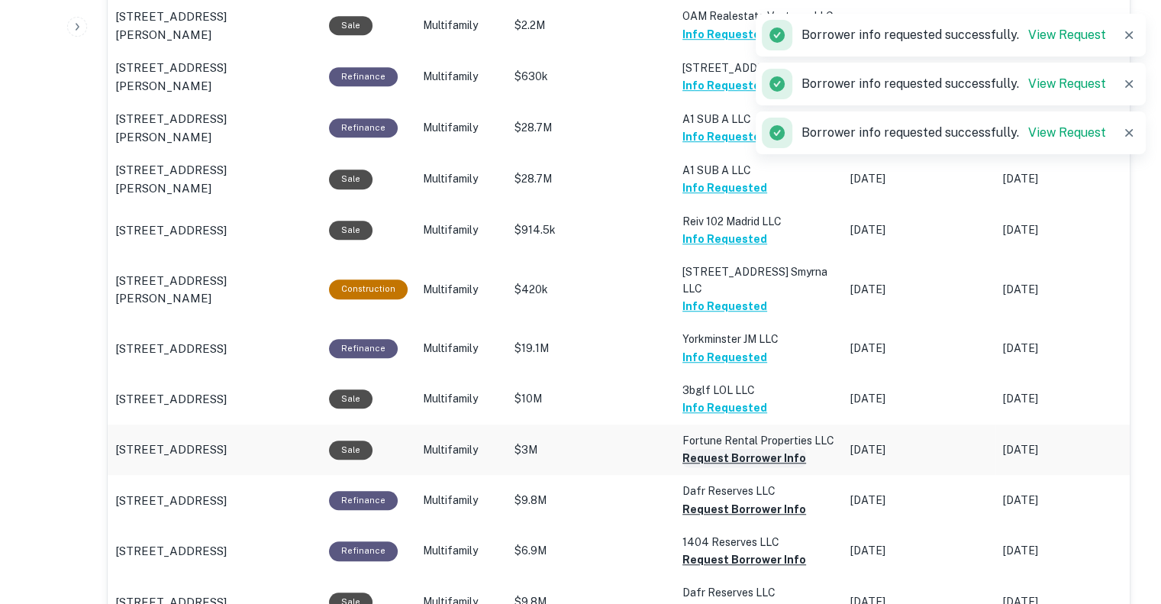
click at [716, 467] on button "Request Borrower Info" at bounding box center [744, 458] width 124 height 18
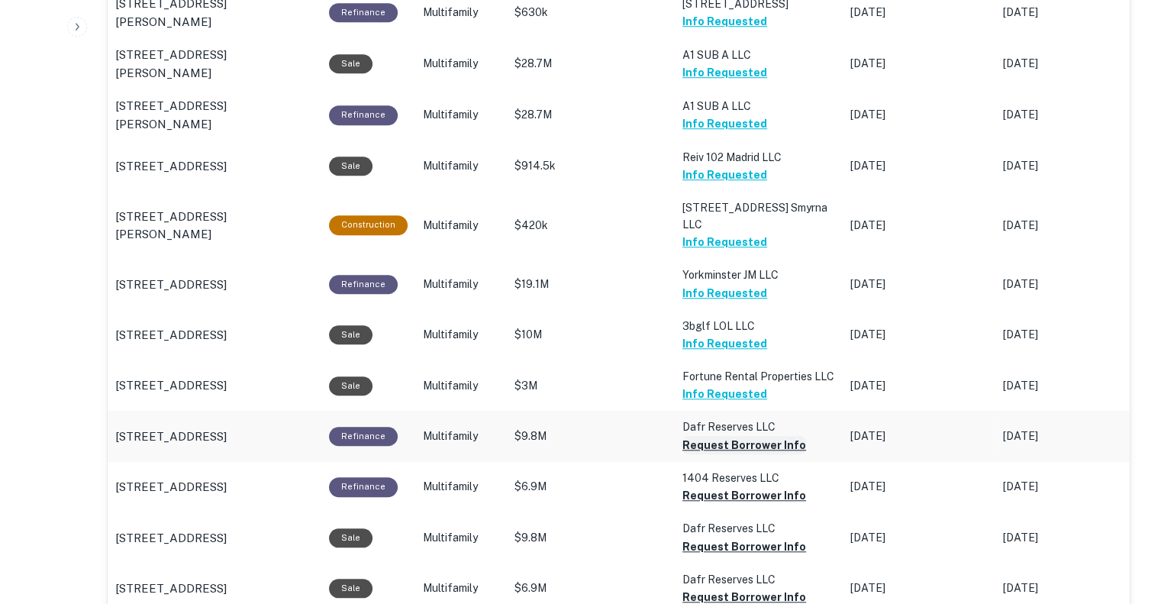
scroll to position [1212, 0]
click at [723, 452] on button "Request Borrower Info" at bounding box center [744, 444] width 124 height 18
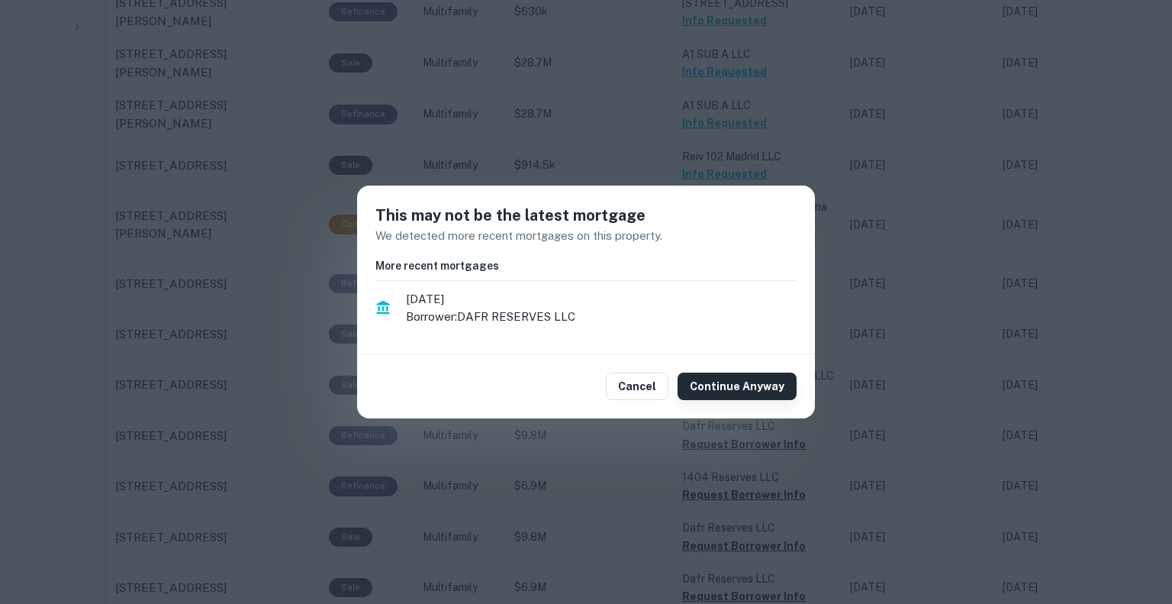
click at [756, 395] on button "Continue Anyway" at bounding box center [737, 385] width 119 height 27
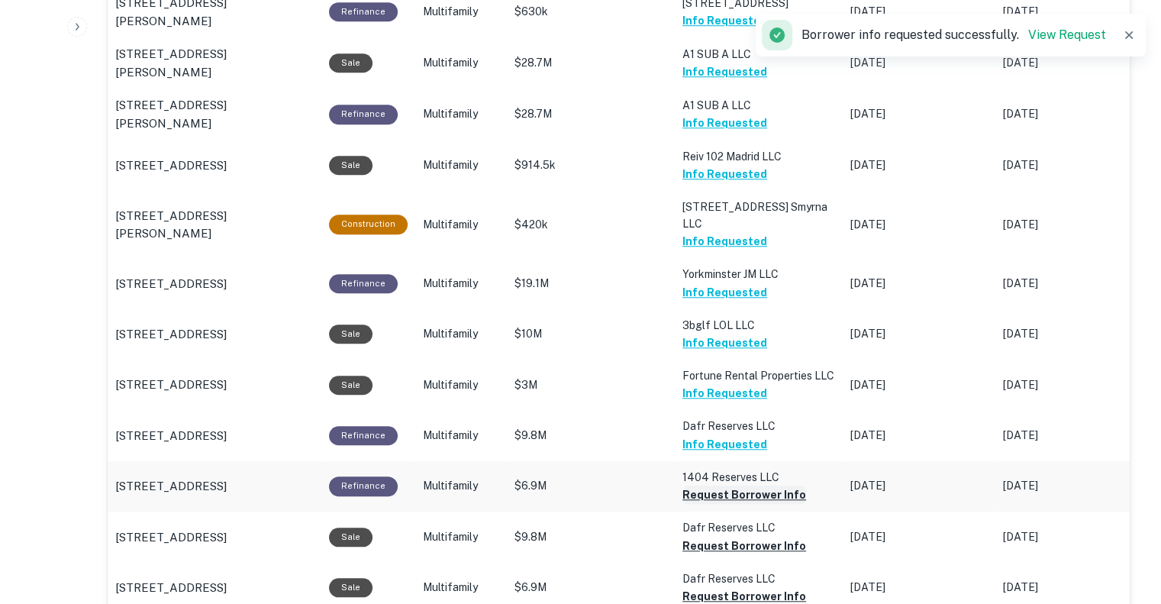
click at [726, 504] on button "Request Borrower Info" at bounding box center [744, 494] width 124 height 18
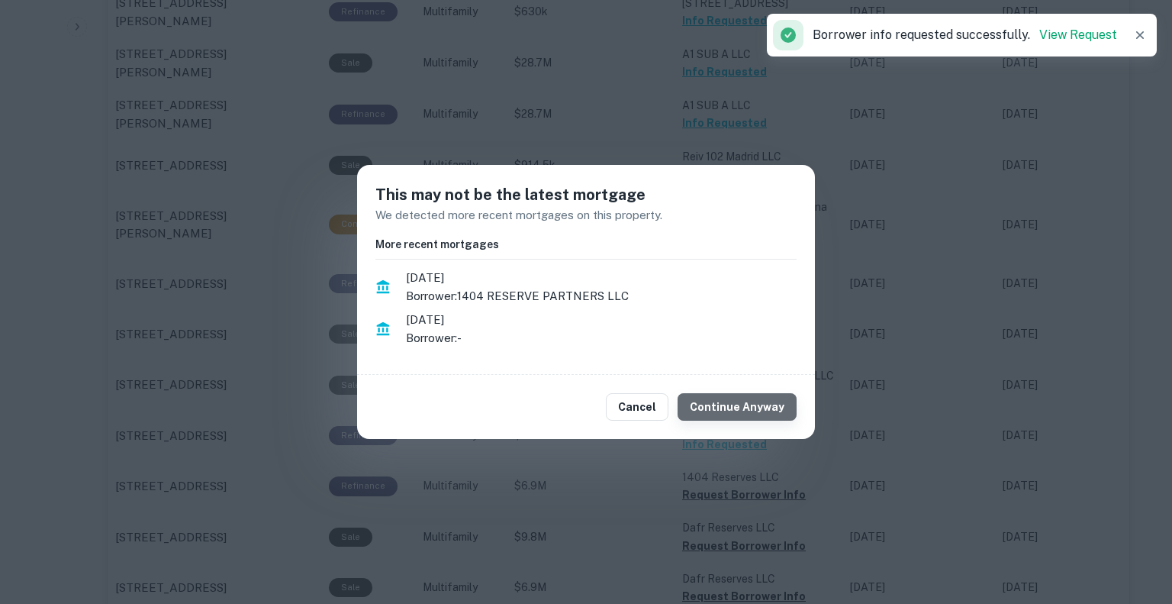
click at [752, 399] on button "Continue Anyway" at bounding box center [737, 406] width 119 height 27
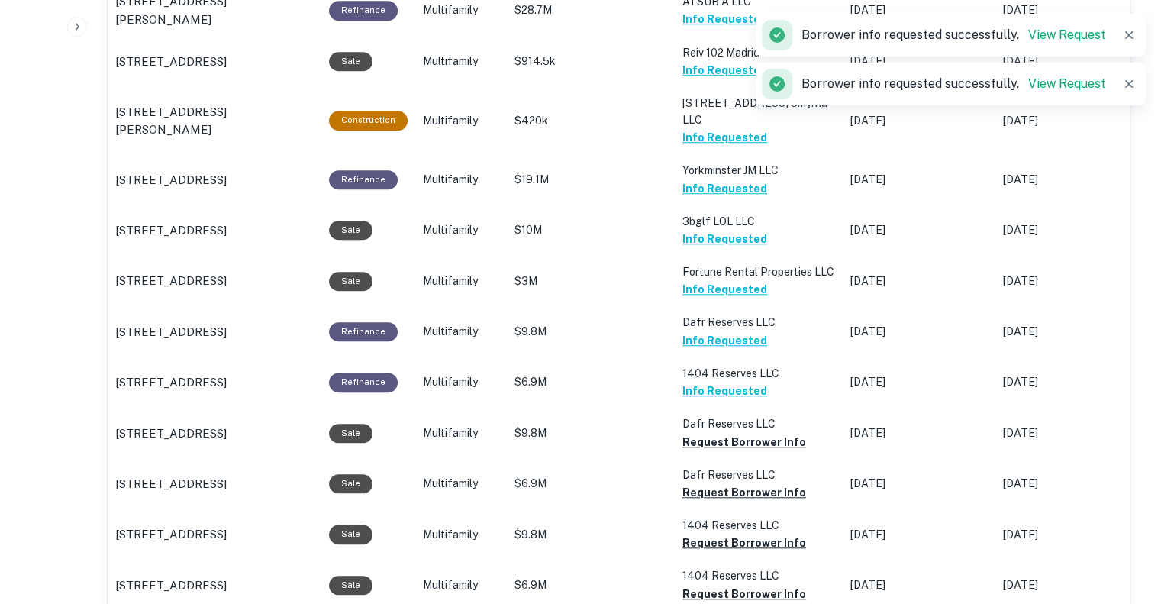
scroll to position [1316, 0]
click at [722, 451] on button "Request Borrower Info" at bounding box center [744, 442] width 124 height 18
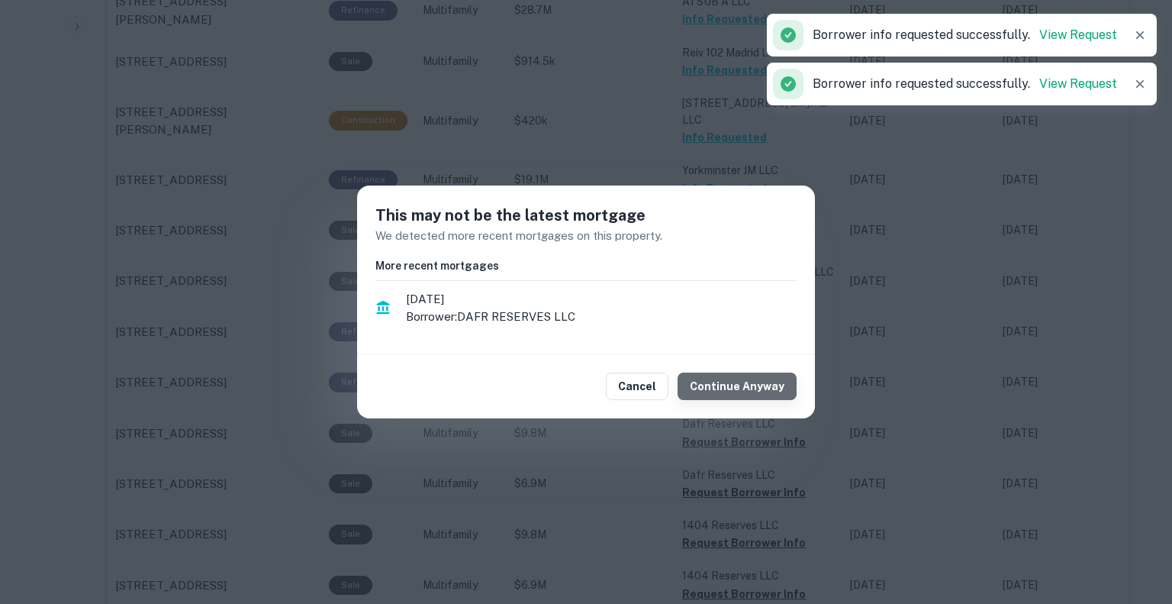
click at [744, 384] on button "Continue Anyway" at bounding box center [737, 385] width 119 height 27
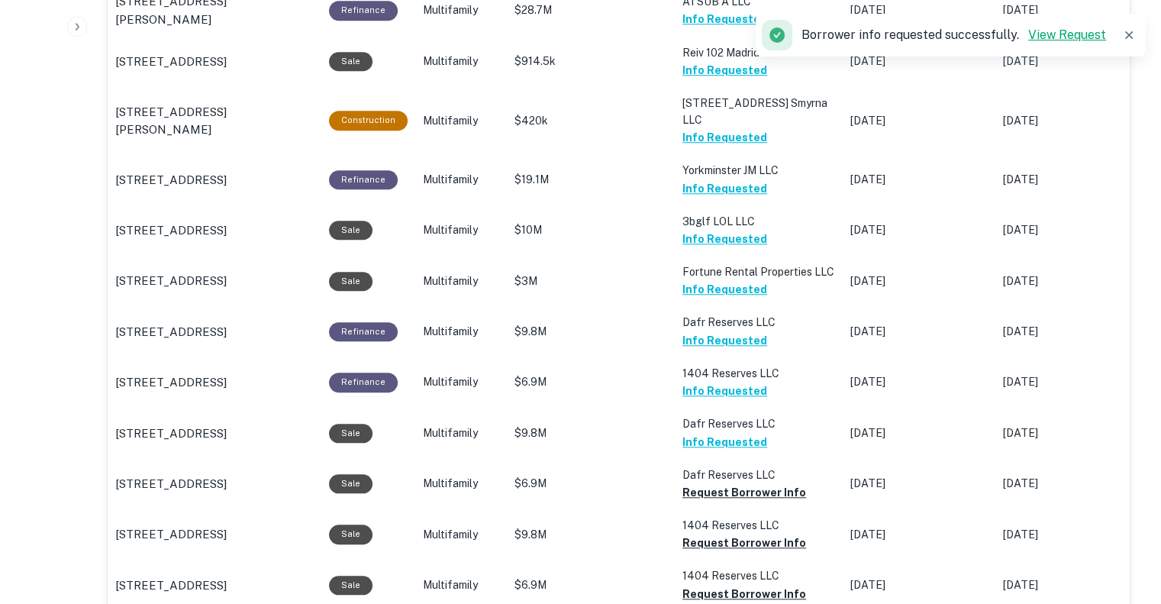
click at [1071, 36] on link "View Request" at bounding box center [1067, 34] width 78 height 14
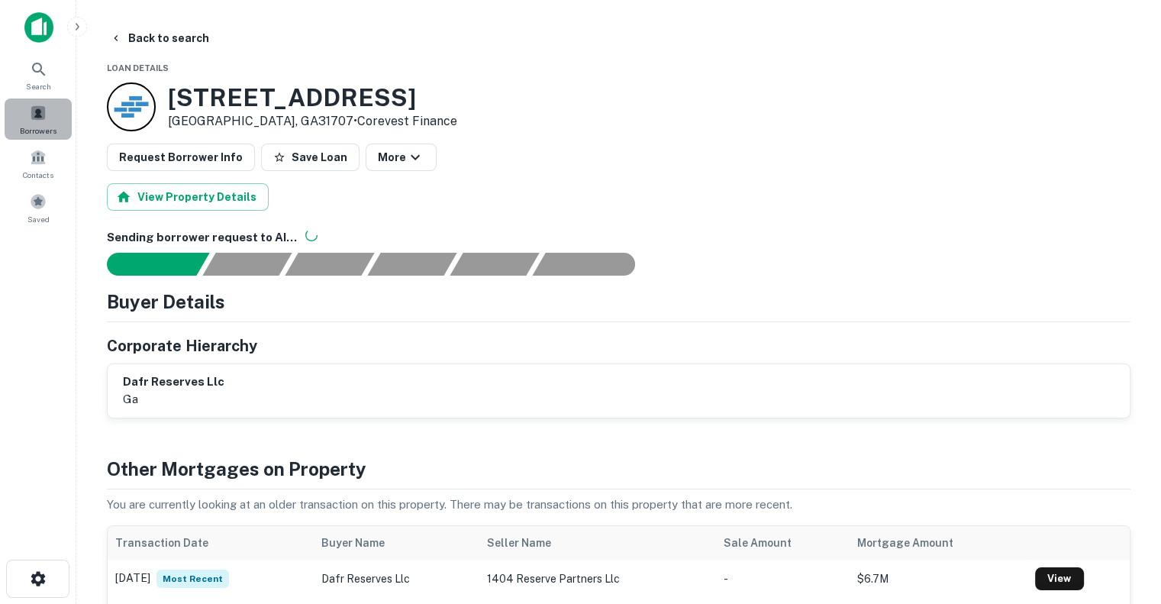
click at [37, 112] on span at bounding box center [38, 113] width 17 height 17
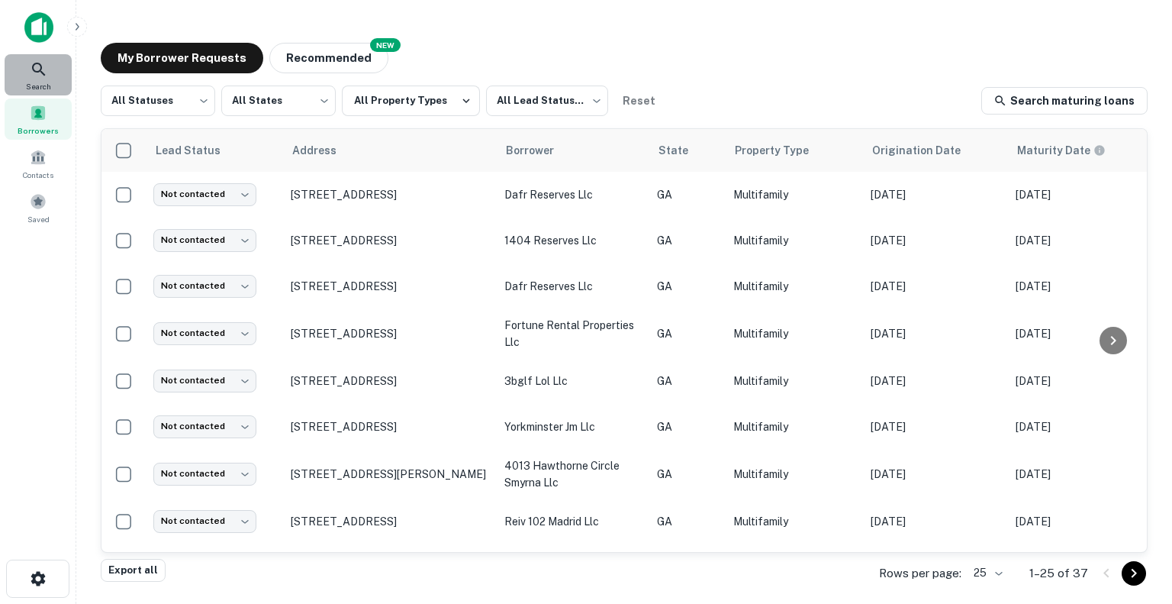
click at [46, 82] on span "Search" at bounding box center [38, 86] width 25 height 12
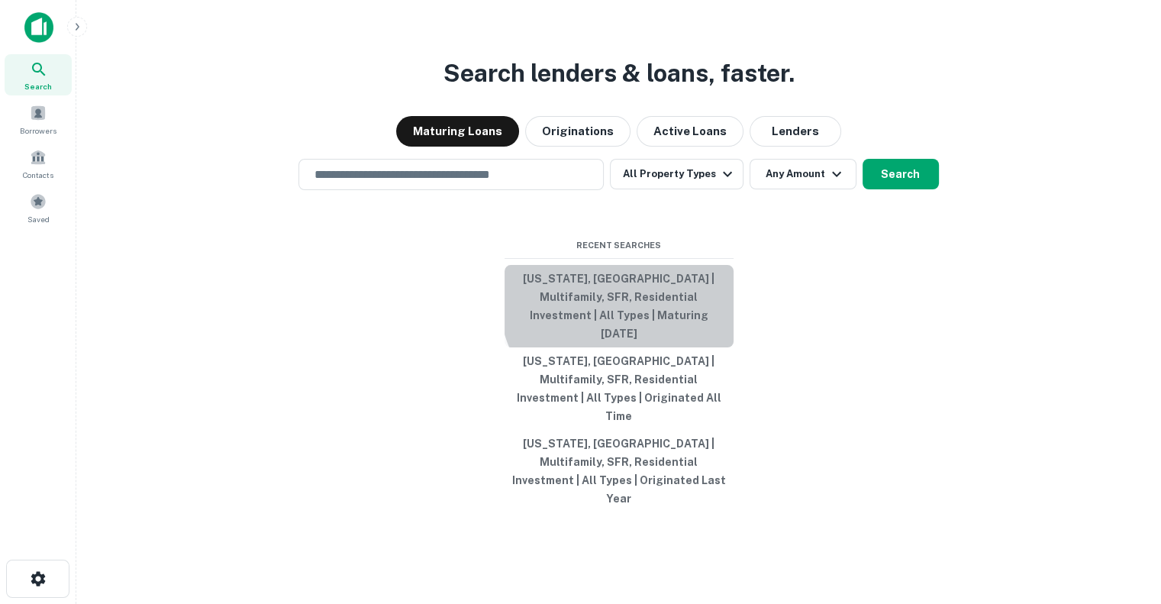
click at [650, 317] on button "[US_STATE], [GEOGRAPHIC_DATA] | Multifamily, SFR, Residential Investment | All …" at bounding box center [618, 306] width 229 height 82
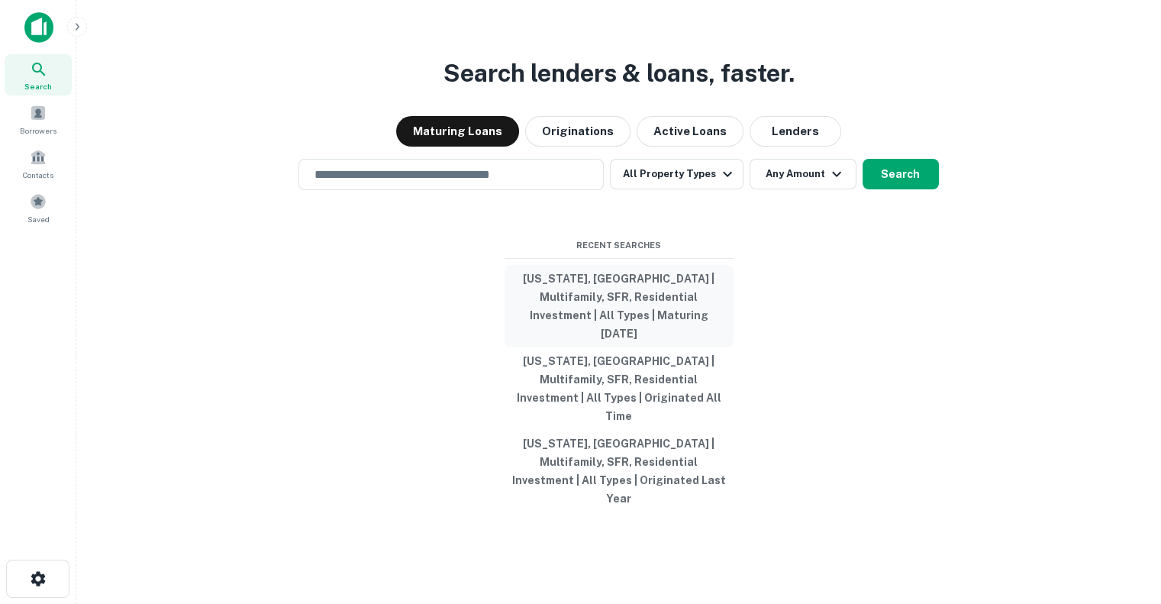
type input "**********"
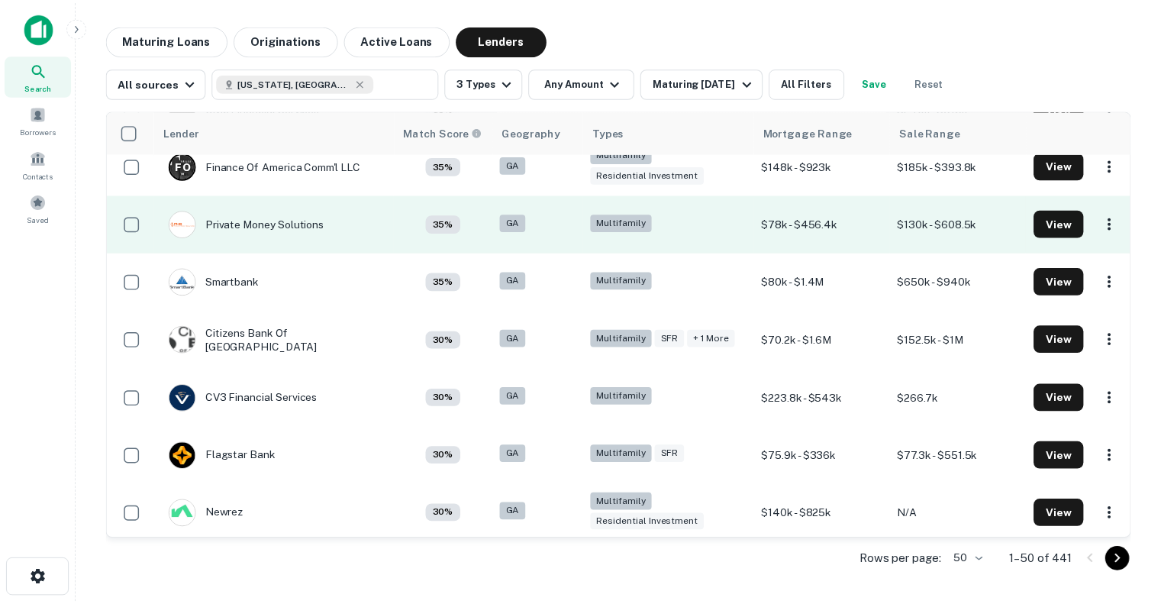
scroll to position [2252, 0]
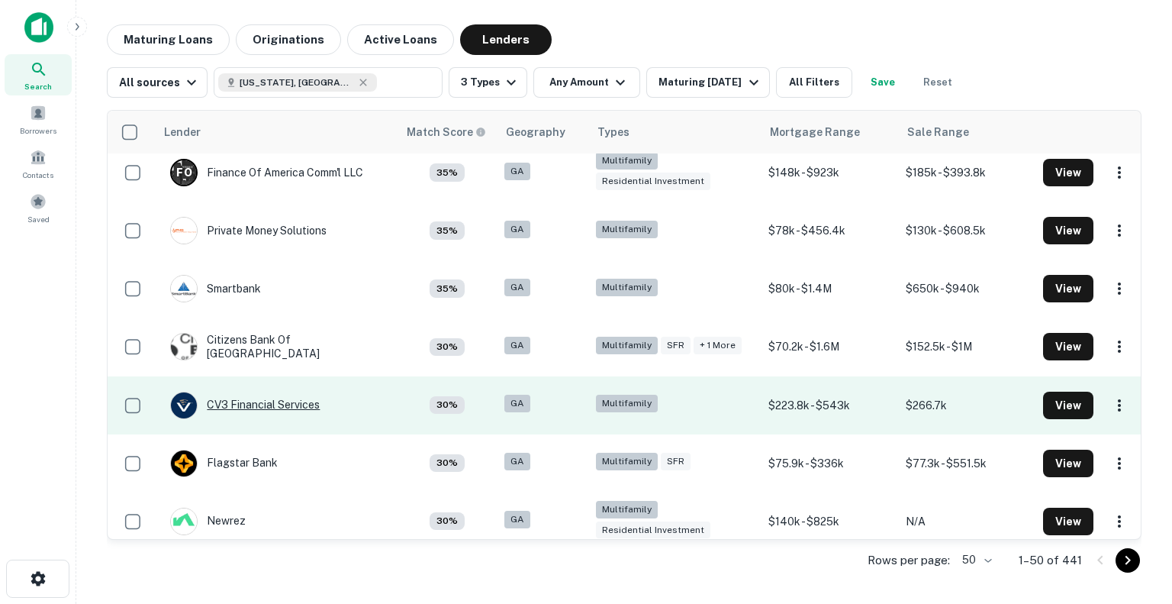
click at [252, 401] on div "CV3 Financial Services" at bounding box center [245, 404] width 150 height 27
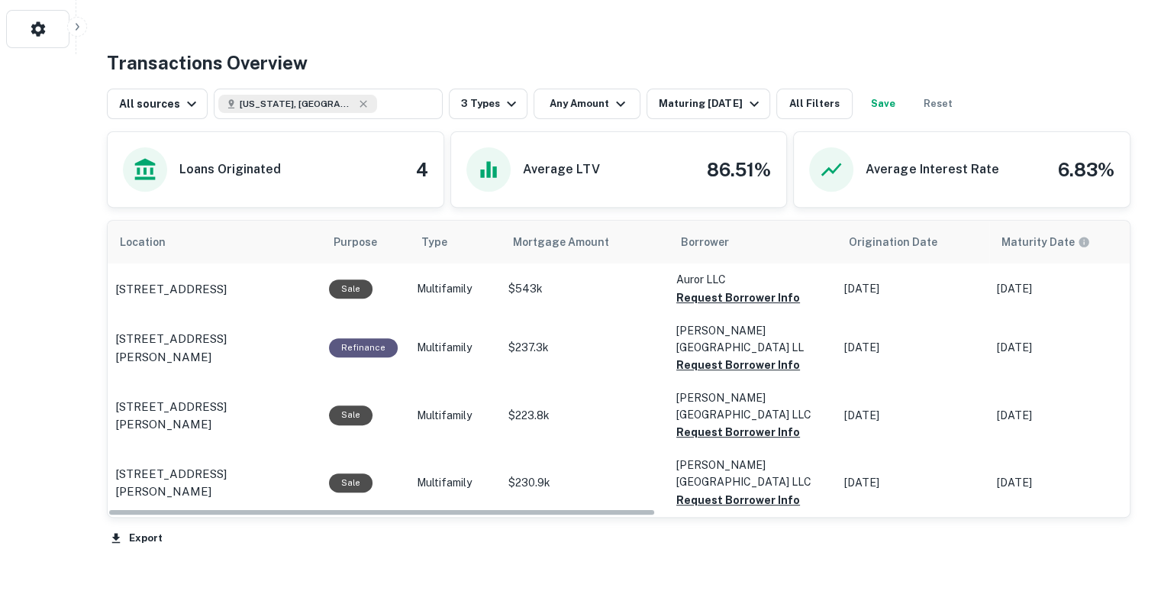
scroll to position [558, 0]
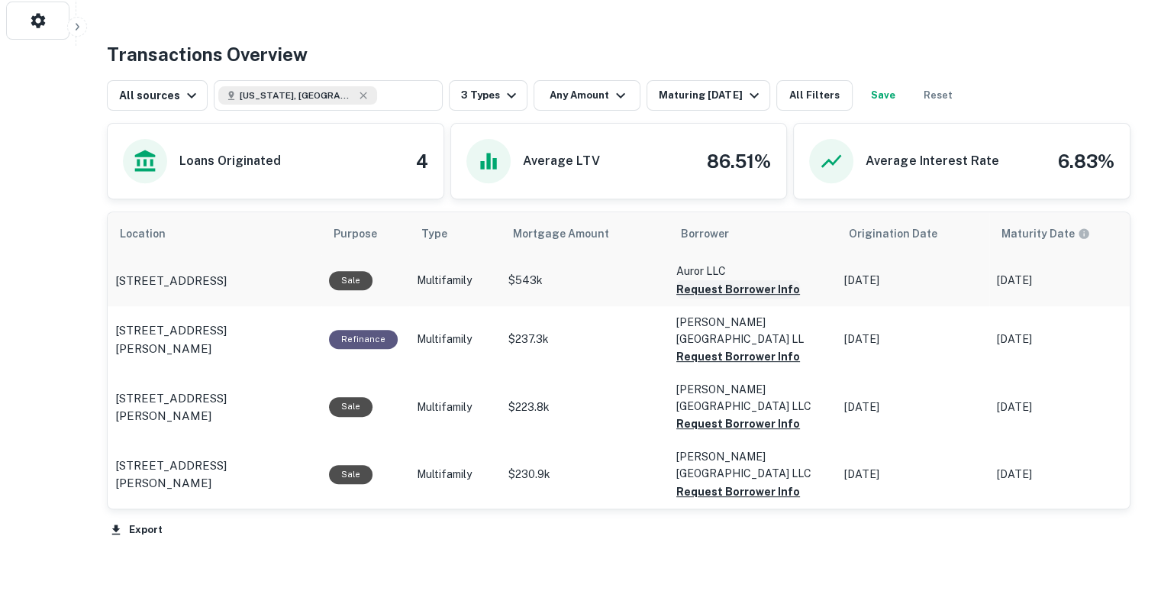
click at [747, 287] on button "Request Borrower Info" at bounding box center [738, 289] width 124 height 18
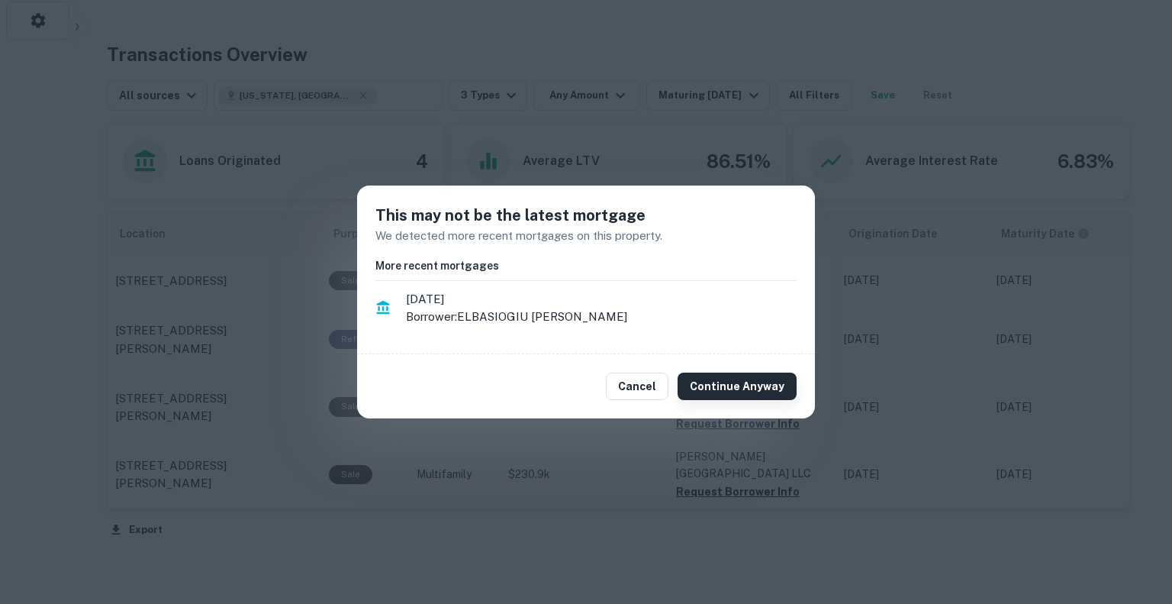
click at [727, 388] on button "Continue Anyway" at bounding box center [737, 385] width 119 height 27
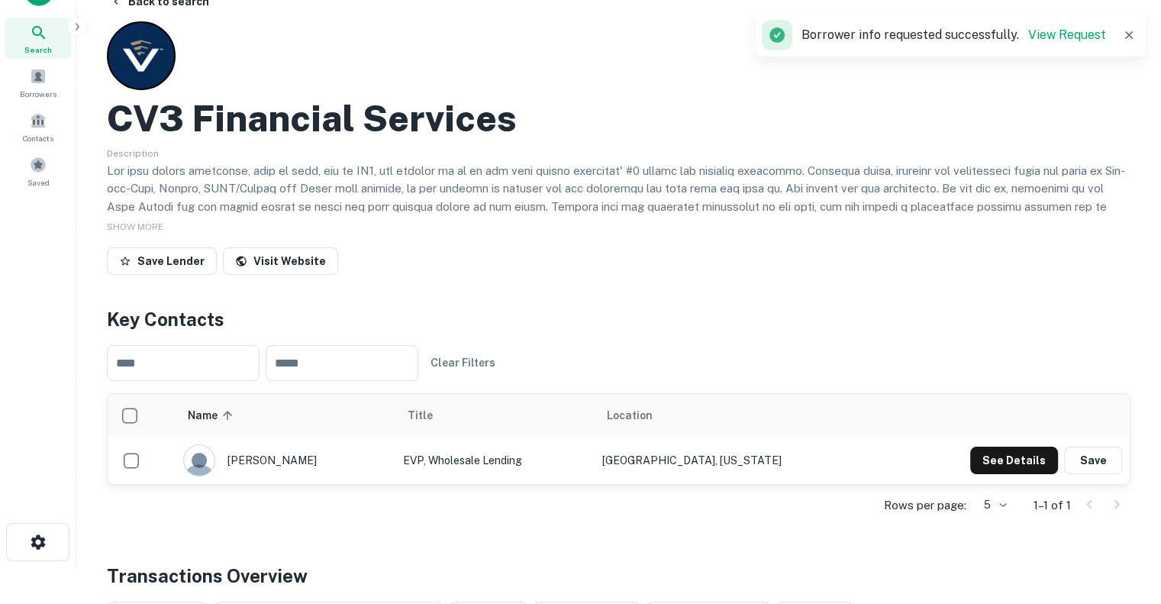
scroll to position [0, 0]
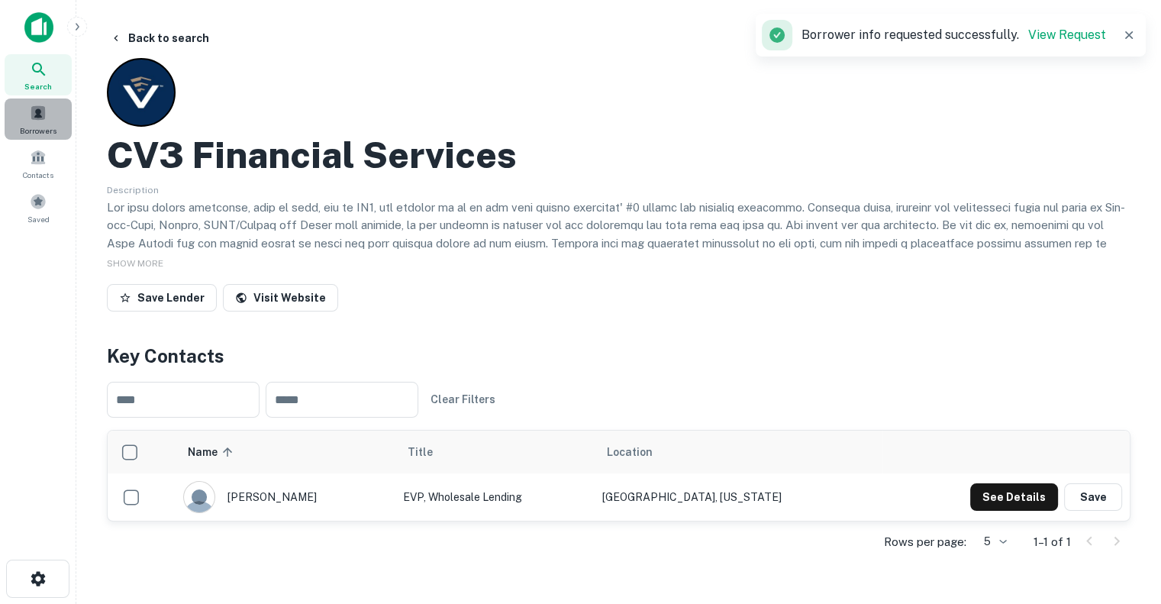
click at [44, 124] on span "Borrowers" at bounding box center [38, 130] width 37 height 12
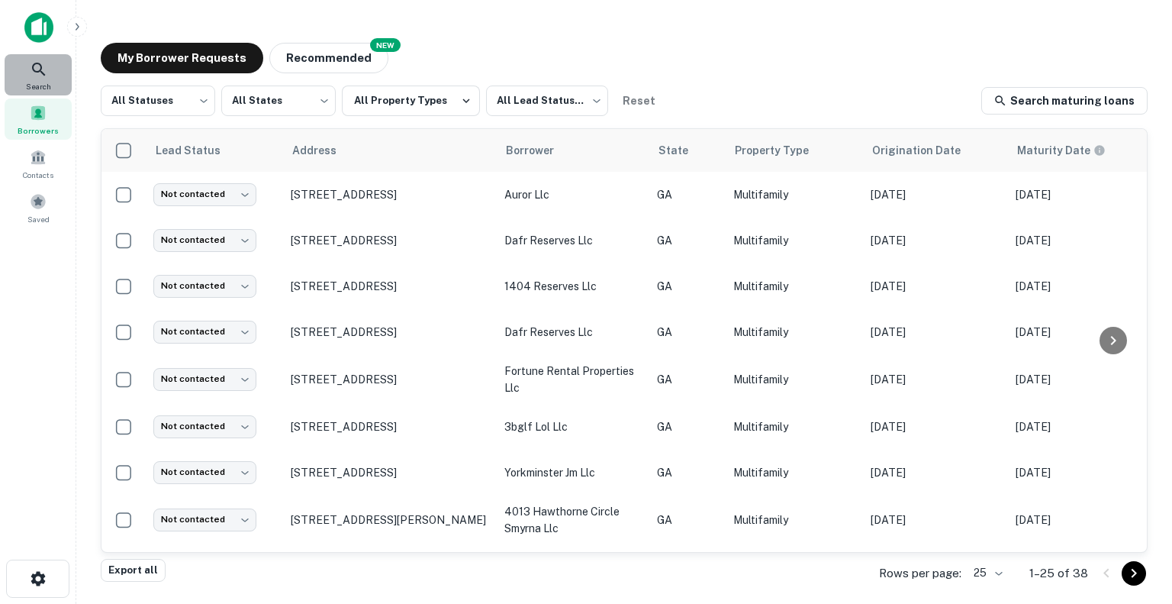
click at [44, 87] on span "Search" at bounding box center [38, 86] width 25 height 12
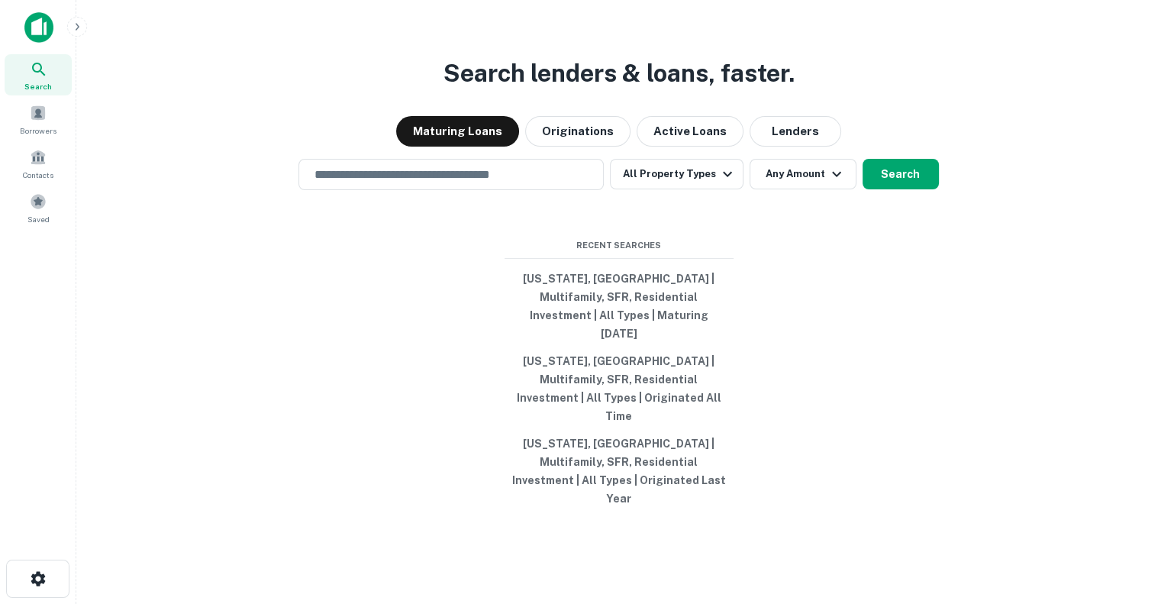
click at [642, 332] on button "[US_STATE], [GEOGRAPHIC_DATA] | Multifamily, SFR, Residential Investment | All …" at bounding box center [618, 306] width 229 height 82
type input "**********"
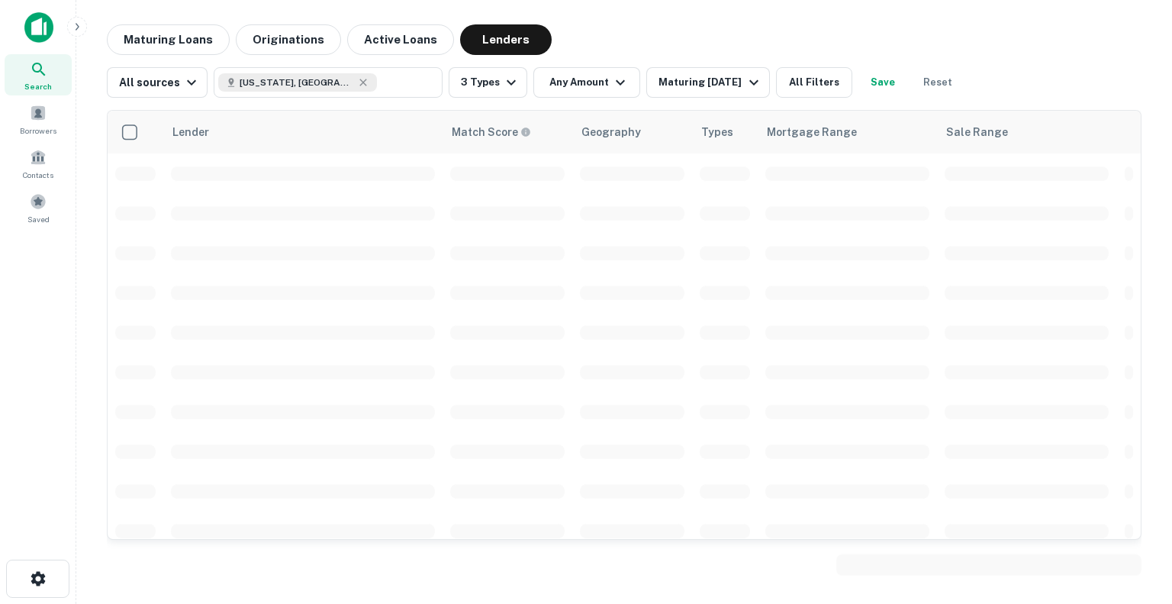
scroll to position [2252, 0]
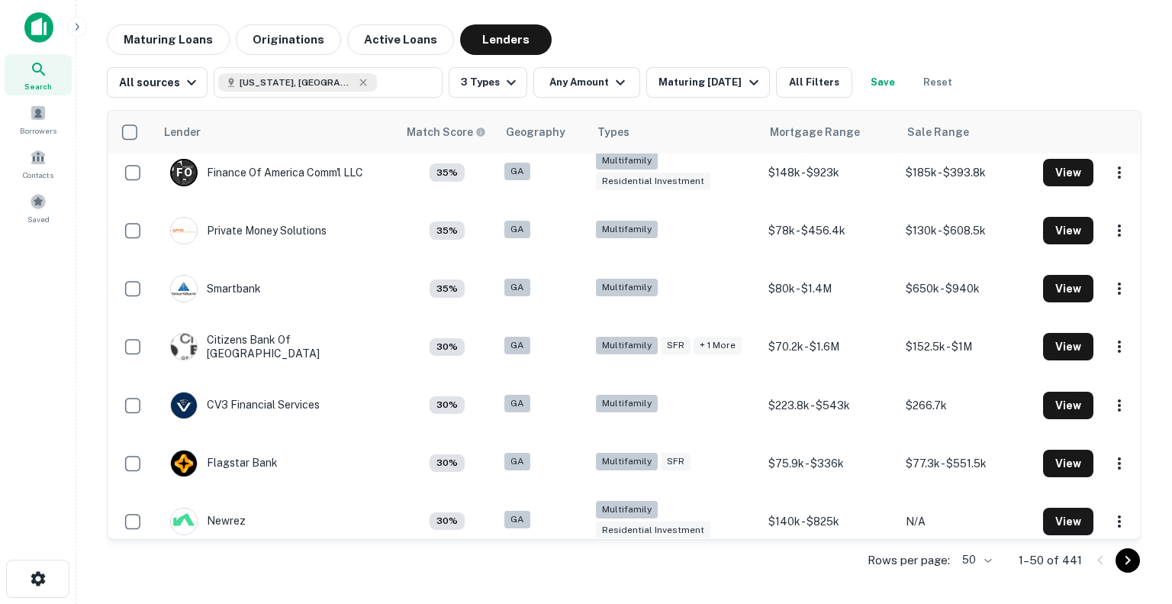
click at [997, 48] on div "Maturing Loans Originations Active Loans Lenders" at bounding box center [624, 39] width 1035 height 31
click at [809, 84] on button "All Filters" at bounding box center [814, 82] width 76 height 31
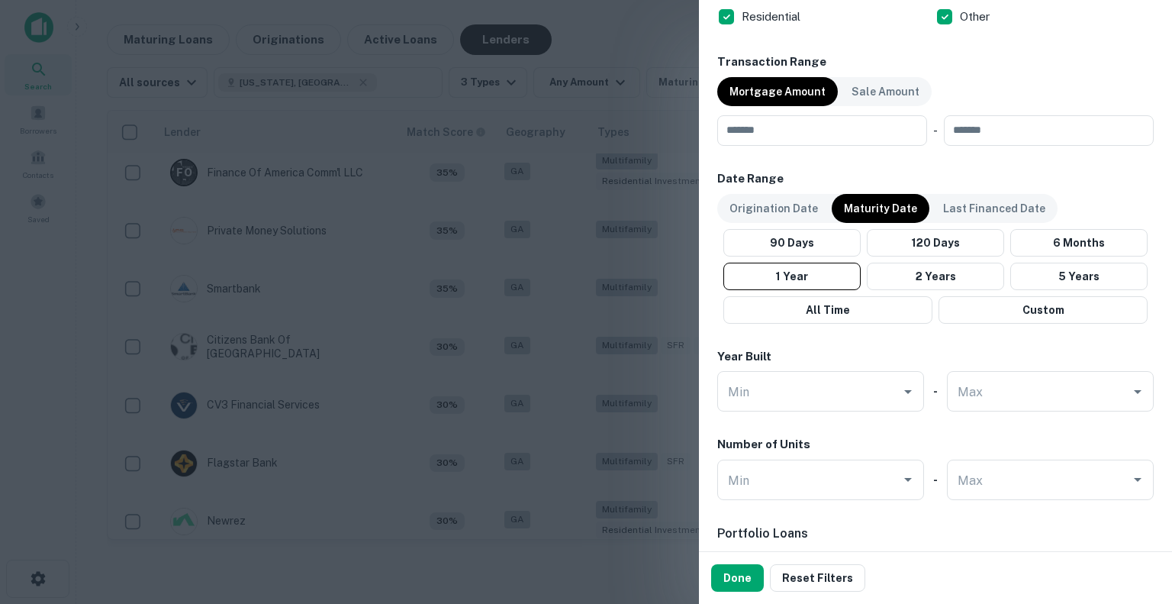
scroll to position [742, 0]
click at [781, 205] on p "Origination Date" at bounding box center [774, 207] width 89 height 17
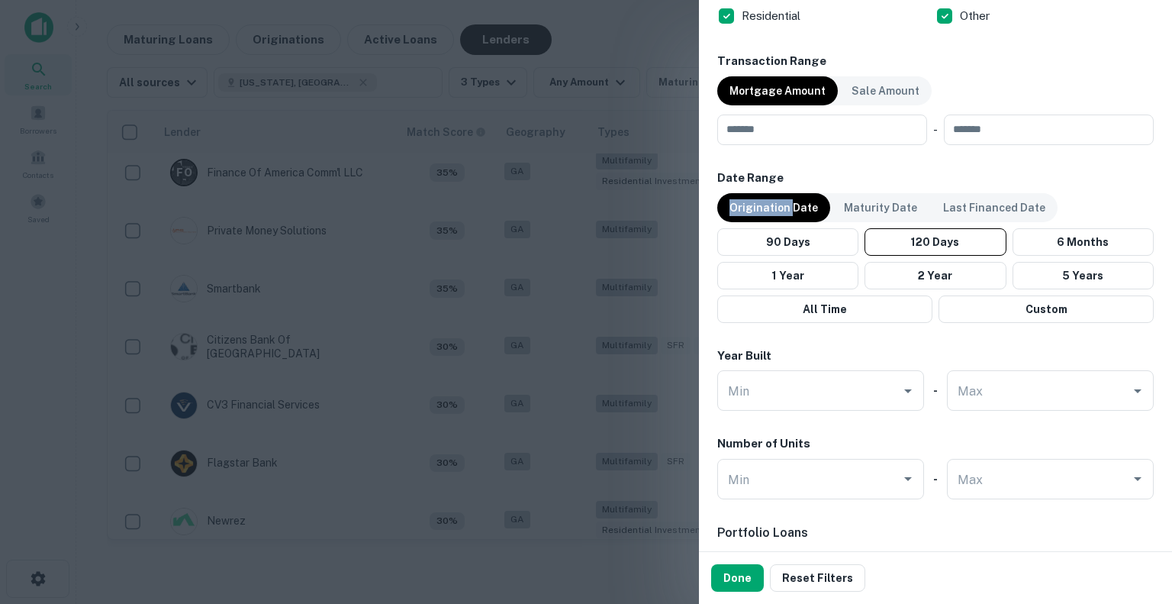
click at [781, 205] on p "Origination Date" at bounding box center [774, 207] width 89 height 17
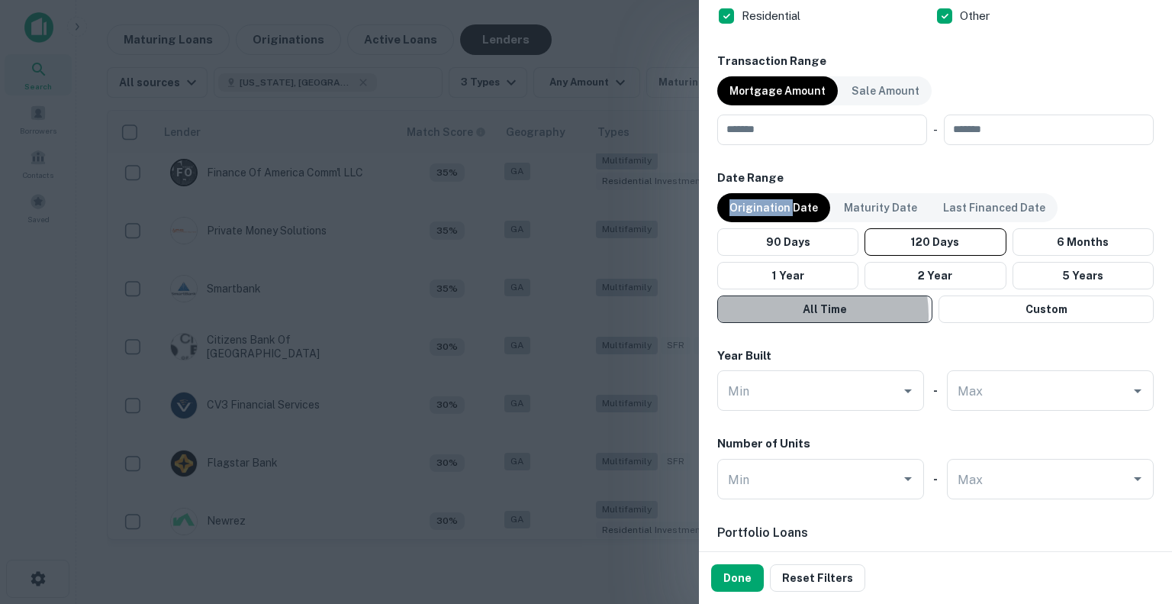
click at [798, 314] on button "All Time" at bounding box center [824, 308] width 215 height 27
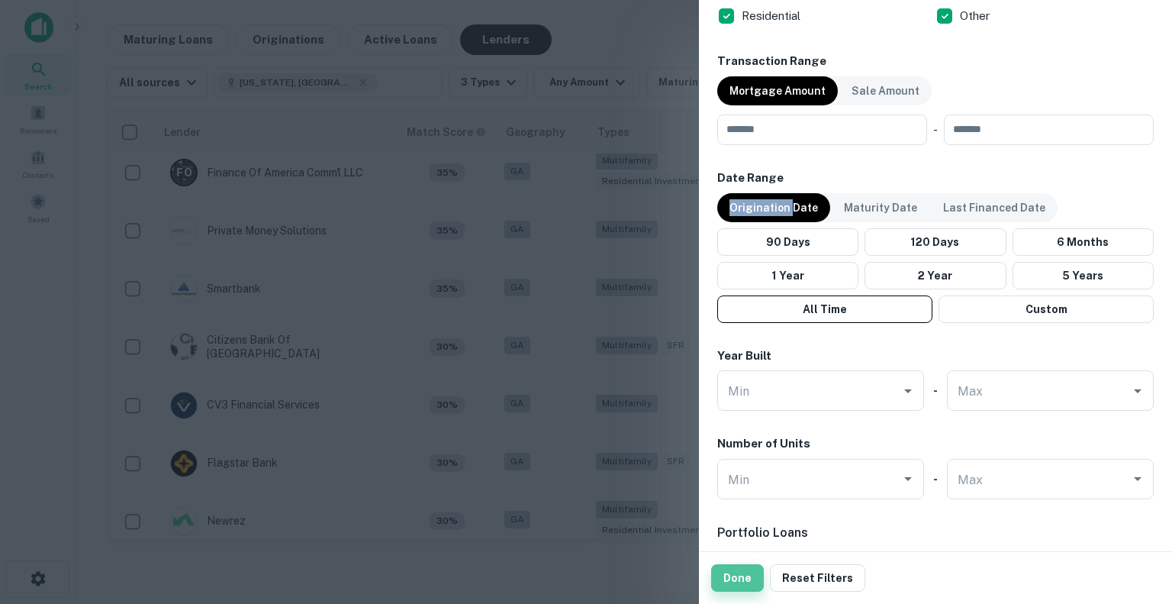
click at [736, 577] on button "Done" at bounding box center [737, 577] width 53 height 27
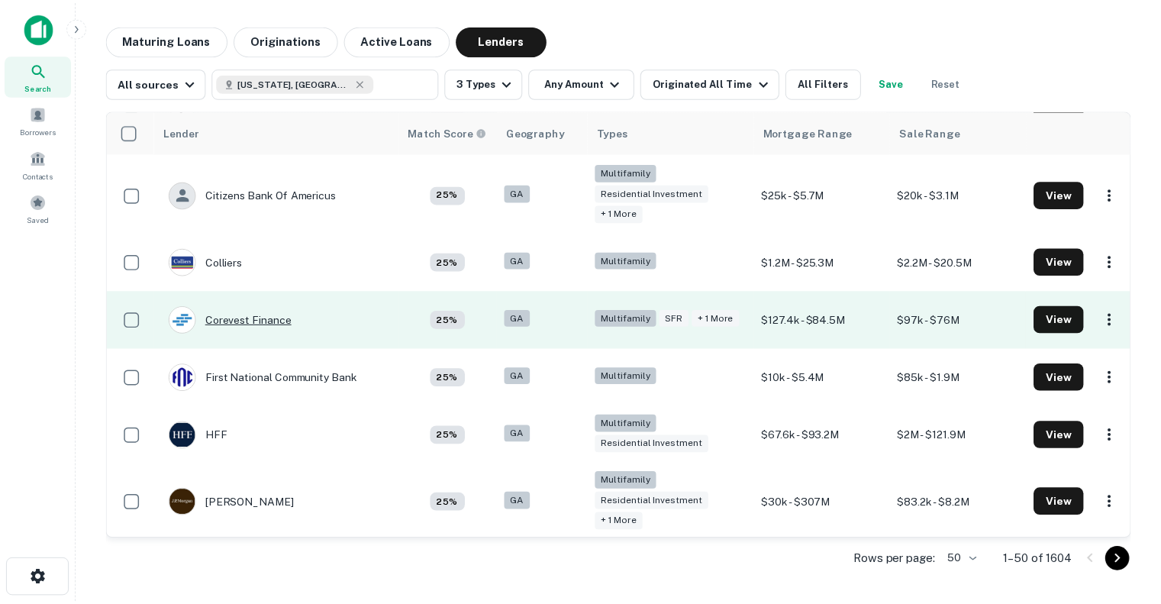
scroll to position [2169, 0]
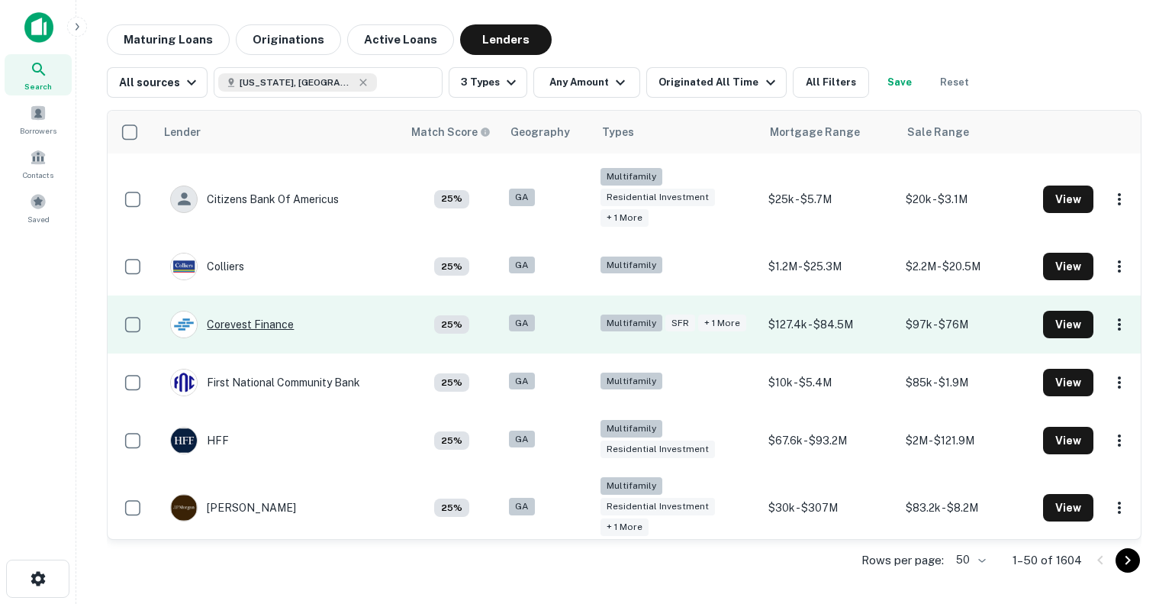
click at [248, 326] on div "Corevest Finance" at bounding box center [232, 324] width 124 height 27
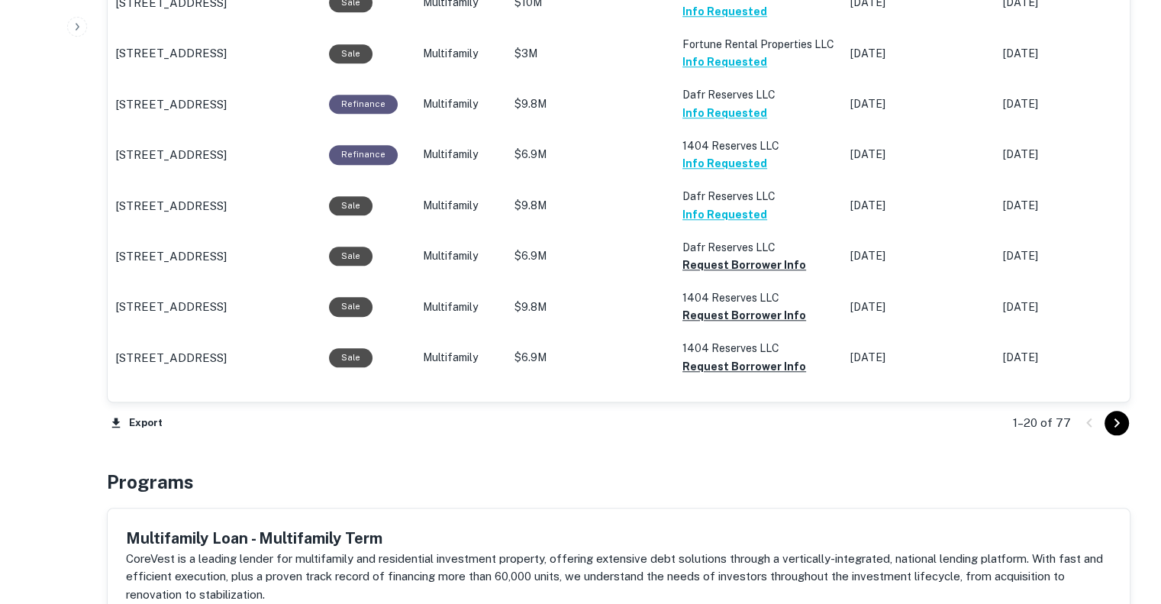
scroll to position [1545, 0]
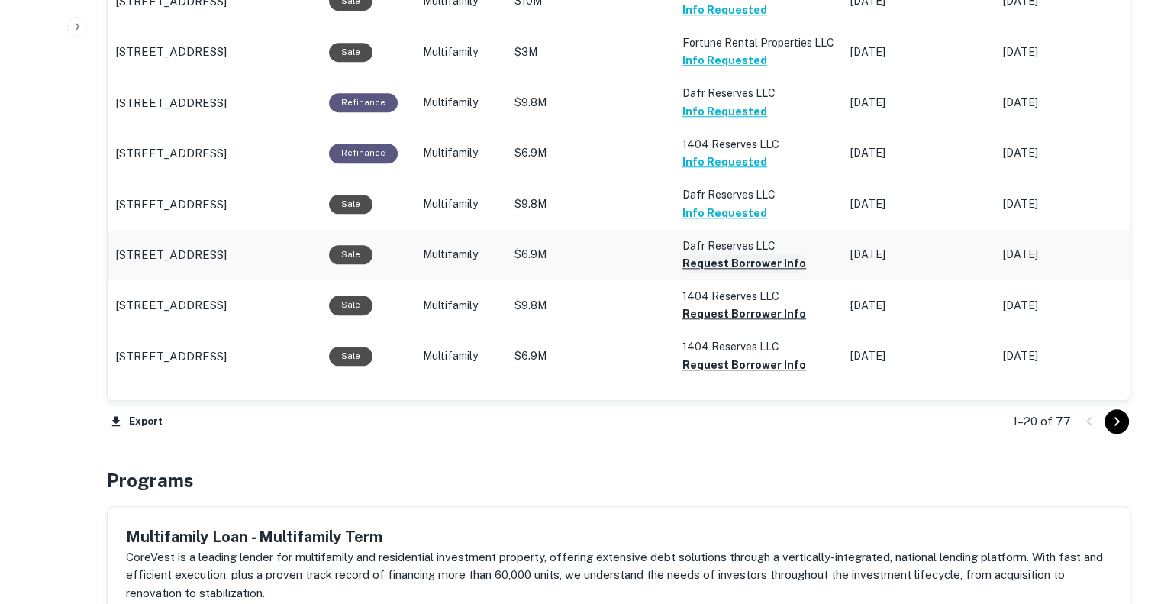
click at [698, 272] on button "Request Borrower Info" at bounding box center [744, 263] width 124 height 18
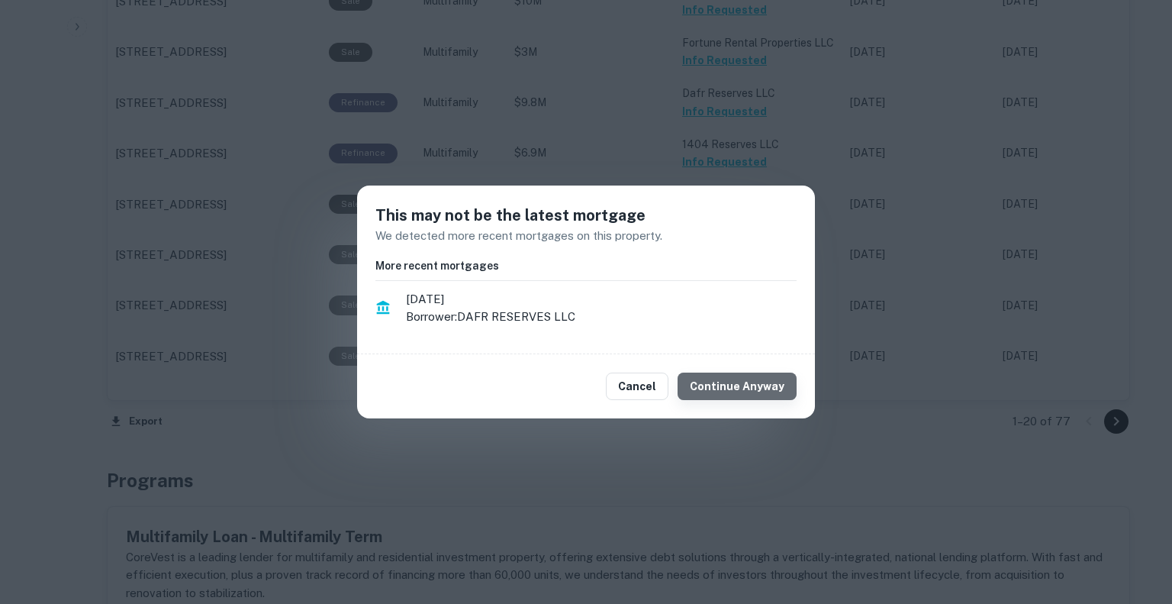
click at [749, 385] on button "Continue Anyway" at bounding box center [737, 385] width 119 height 27
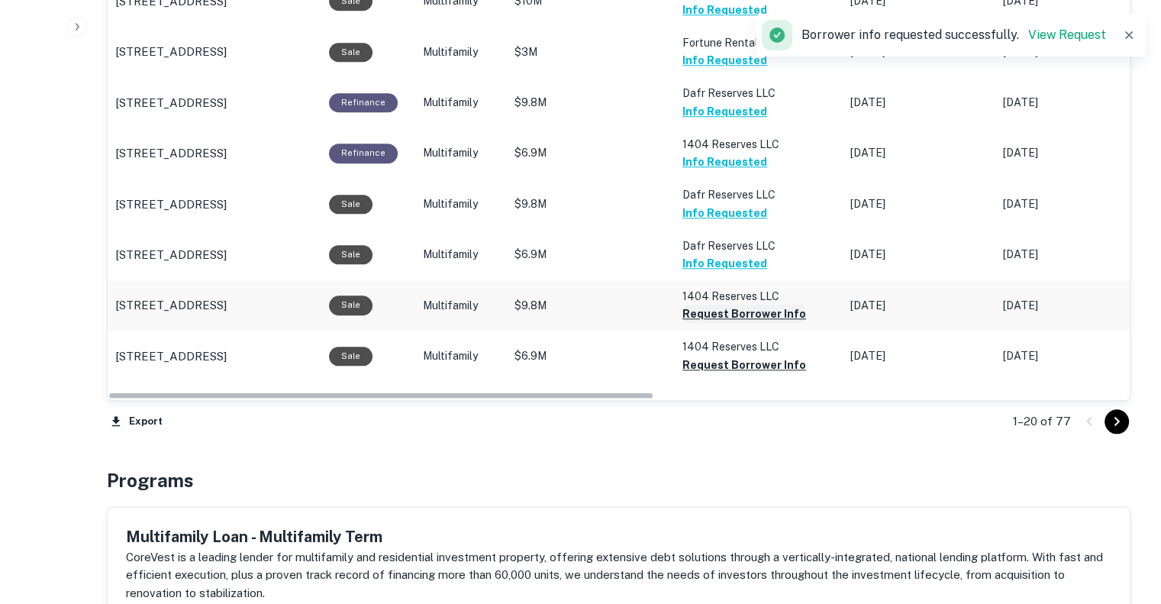
click at [744, 323] on button "Request Borrower Info" at bounding box center [744, 313] width 124 height 18
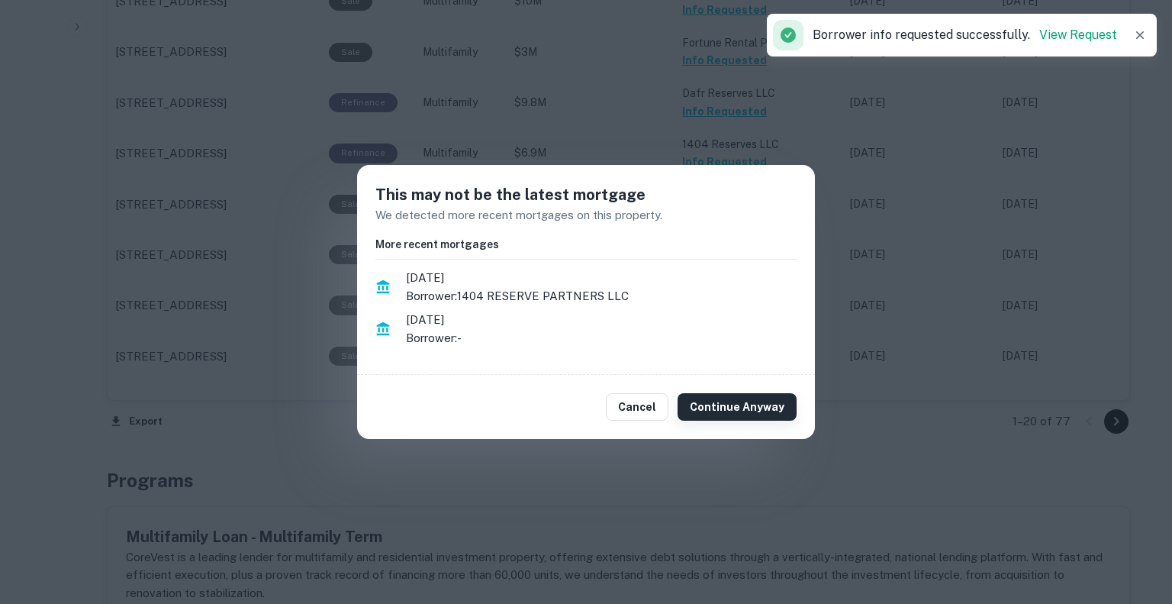
click at [751, 407] on button "Continue Anyway" at bounding box center [737, 406] width 119 height 27
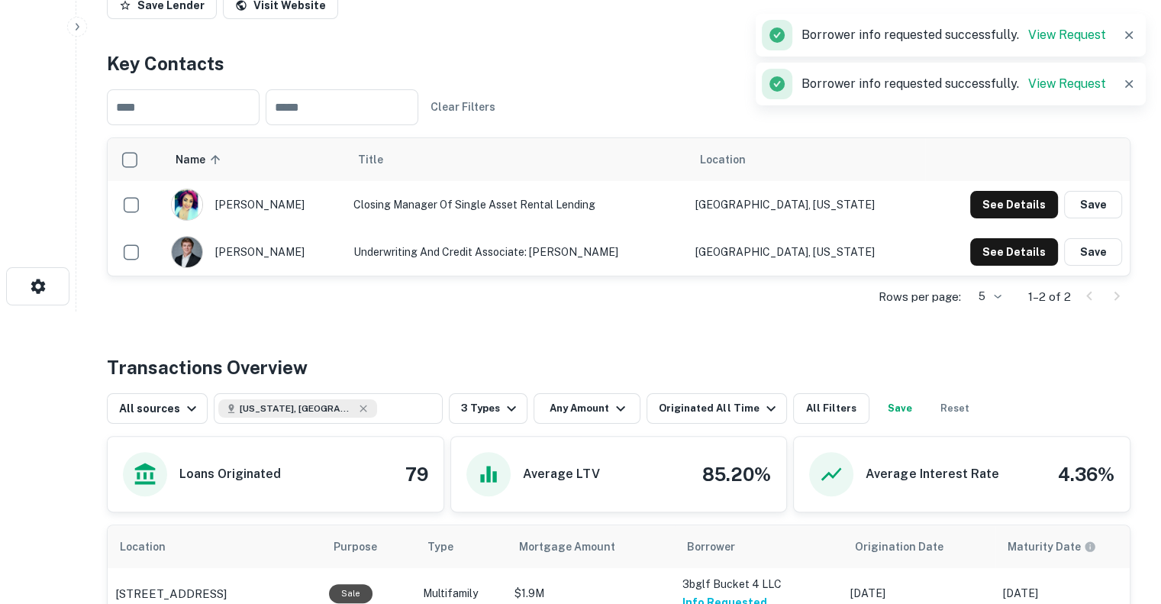
scroll to position [0, 0]
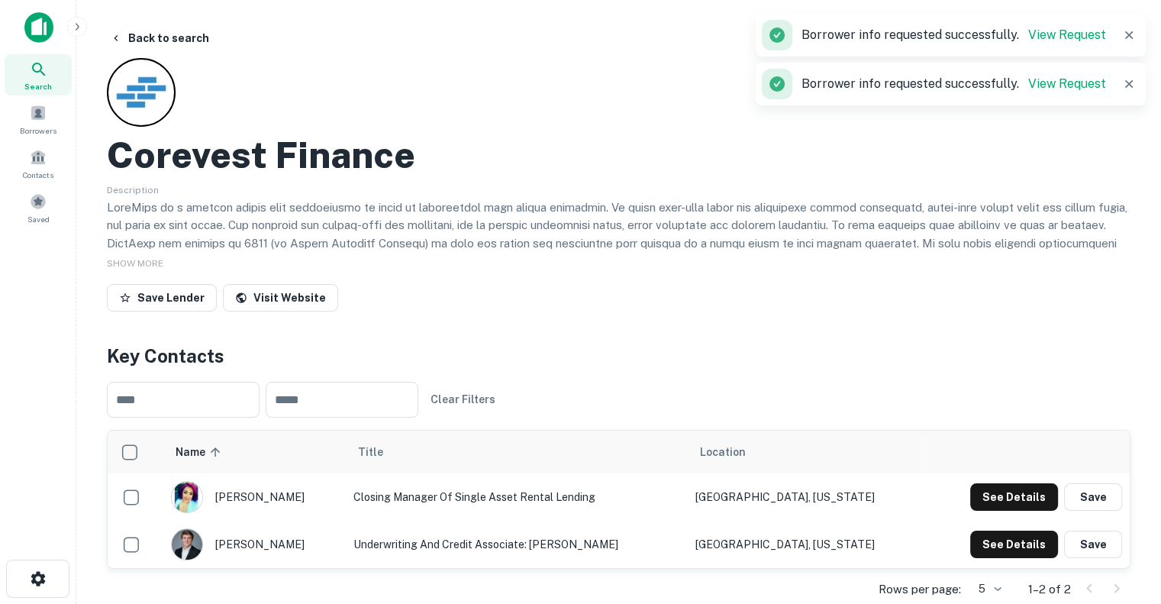
click at [37, 32] on img at bounding box center [38, 27] width 29 height 31
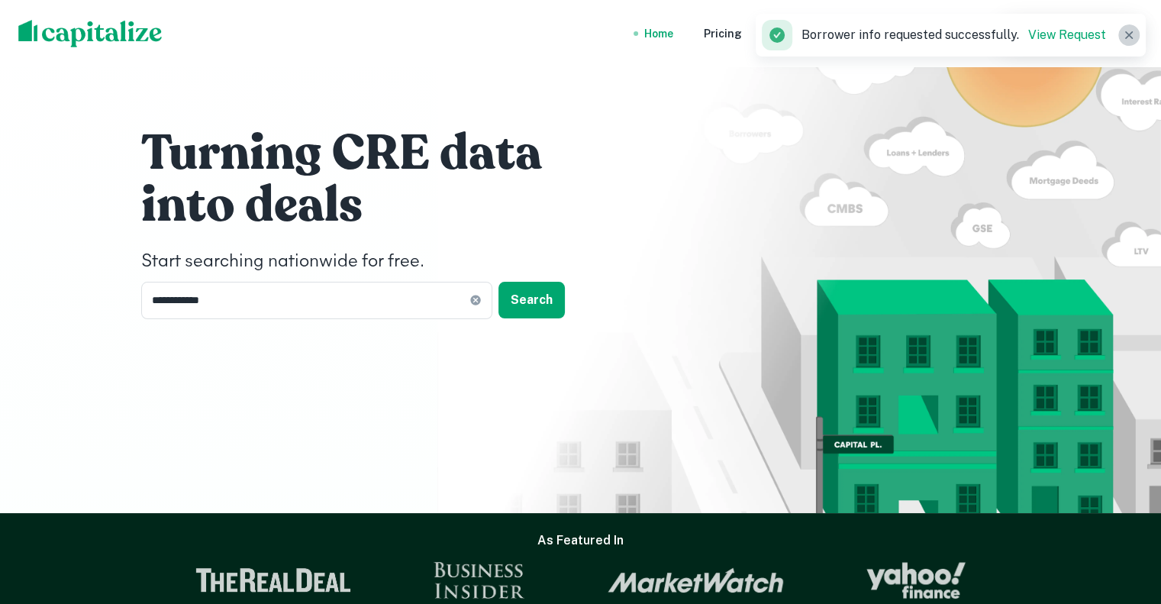
click at [1129, 36] on icon "button" at bounding box center [1129, 35] width 8 height 8
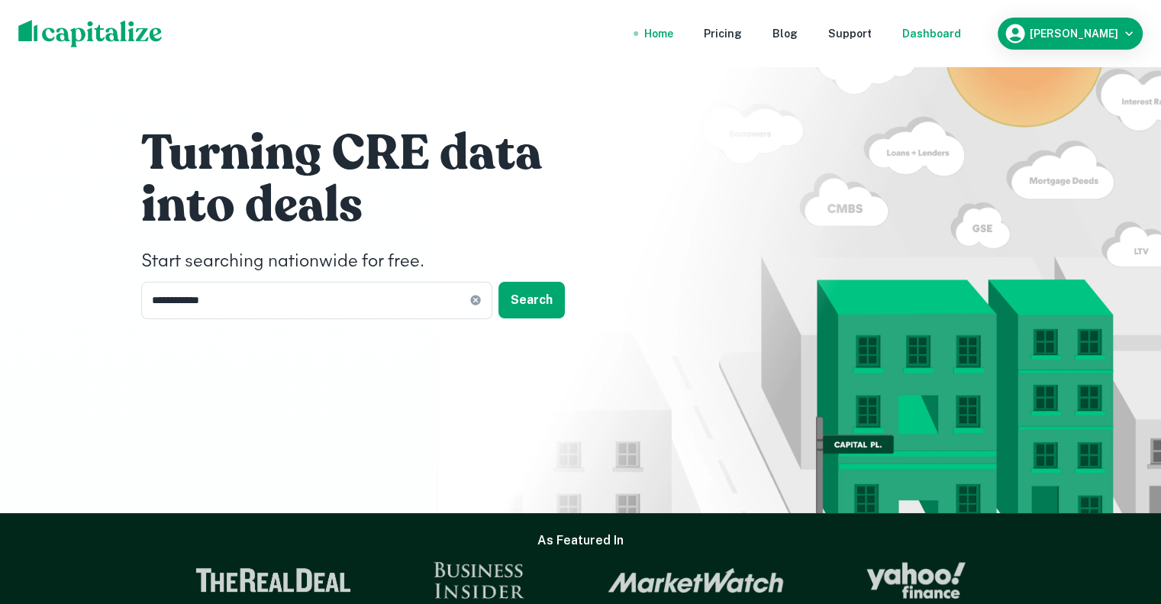
click at [946, 40] on div "Dashboard" at bounding box center [931, 33] width 59 height 17
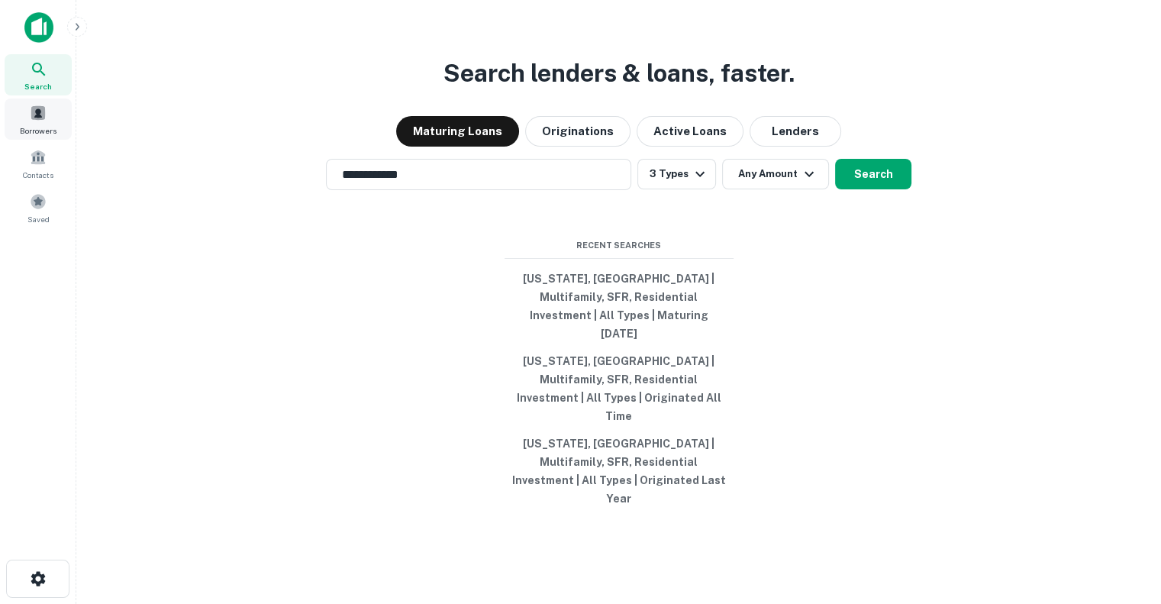
click at [34, 114] on span at bounding box center [38, 113] width 17 height 17
